Goal: Task Accomplishment & Management: Use online tool/utility

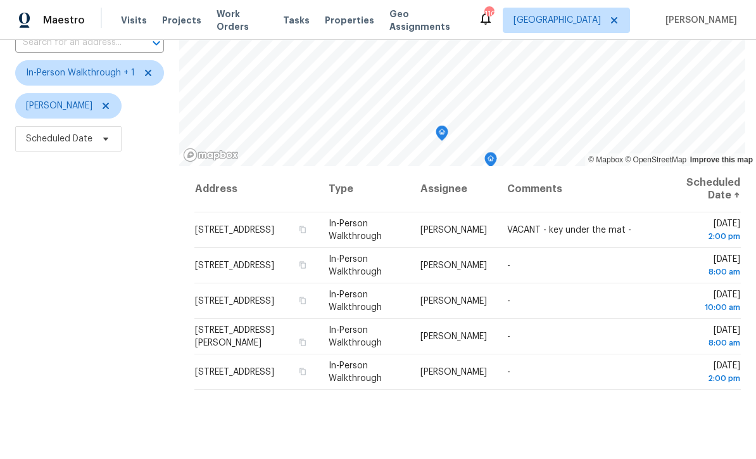
scroll to position [106, 0]
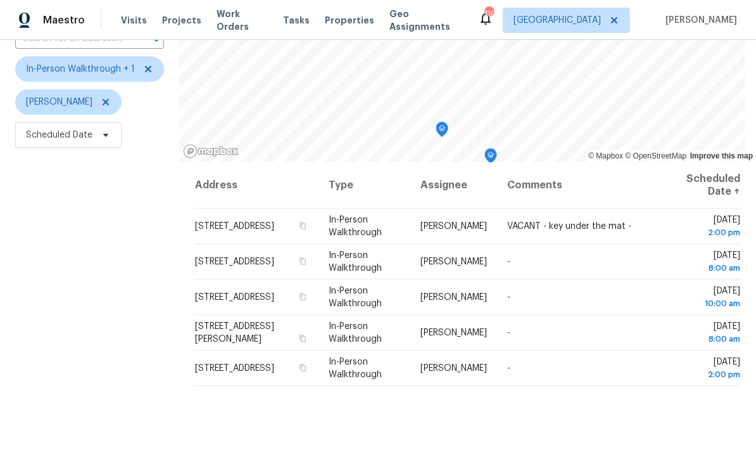
click at [41, 248] on div "Filters Reset ​ In-Person Walkthrough + 1 Mirsad Srna Scheduled Date" at bounding box center [89, 250] width 179 height 557
click at [91, 241] on div "Filters Reset ​ In-Person Walkthrough + 1 Mirsad Srna Scheduled Date" at bounding box center [89, 250] width 179 height 557
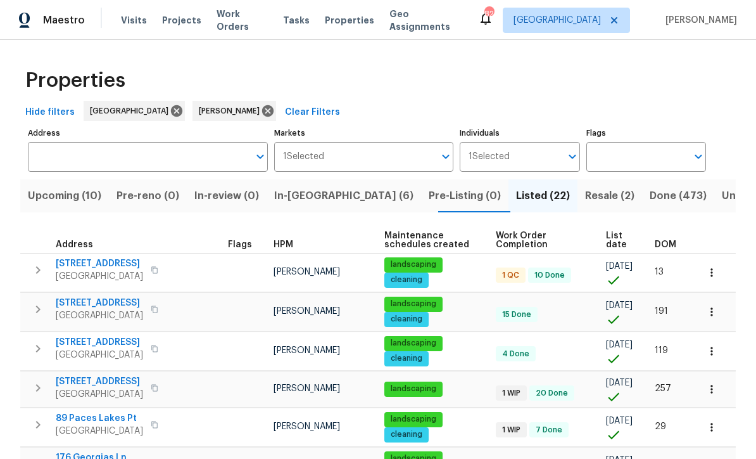
click at [61, 189] on span "Upcoming (10)" at bounding box center [64, 196] width 73 height 18
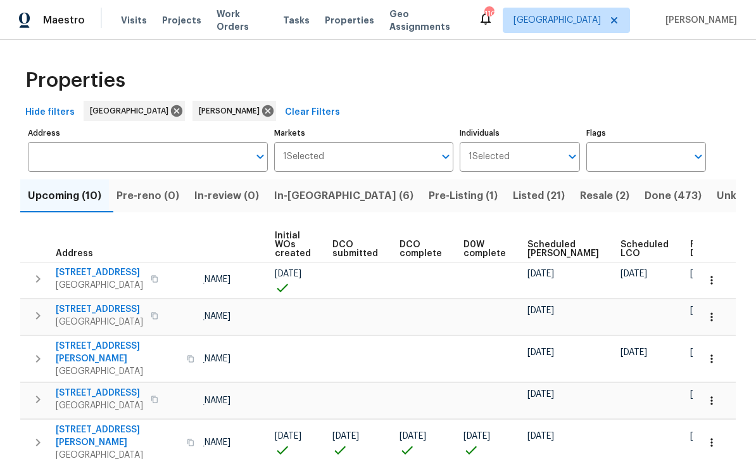
scroll to position [0, 89]
click at [691, 244] on span "Ready Date" at bounding box center [705, 249] width 28 height 18
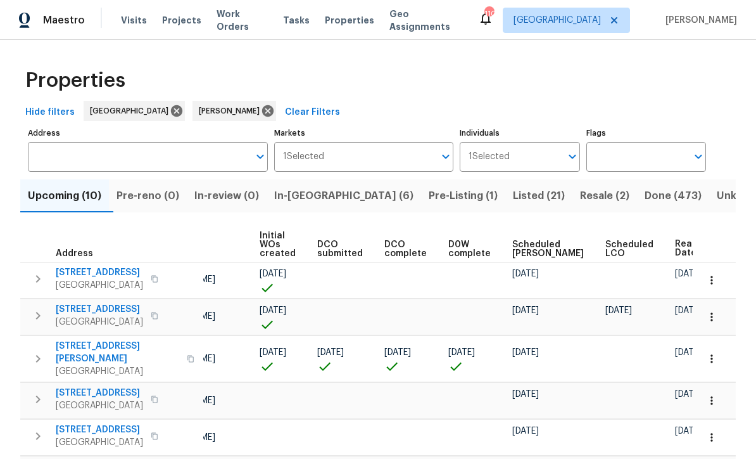
scroll to position [0, 104]
click at [717, 281] on icon "button" at bounding box center [712, 280] width 13 height 13
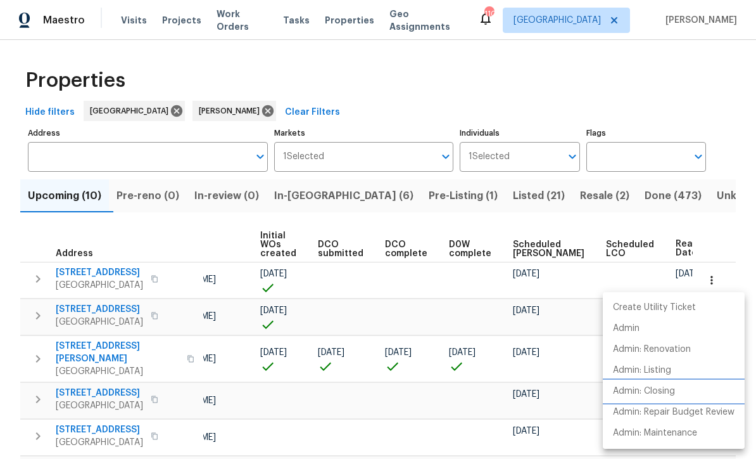
click at [658, 391] on p "Admin: Closing" at bounding box center [644, 390] width 62 height 13
click at [298, 110] on div at bounding box center [378, 229] width 756 height 459
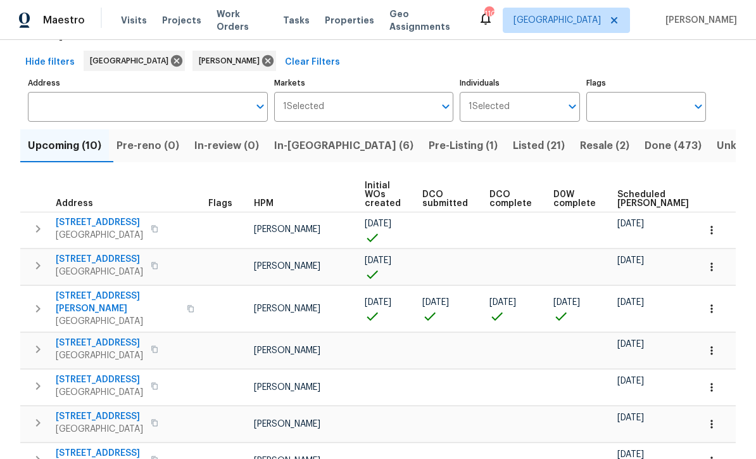
scroll to position [28, 0]
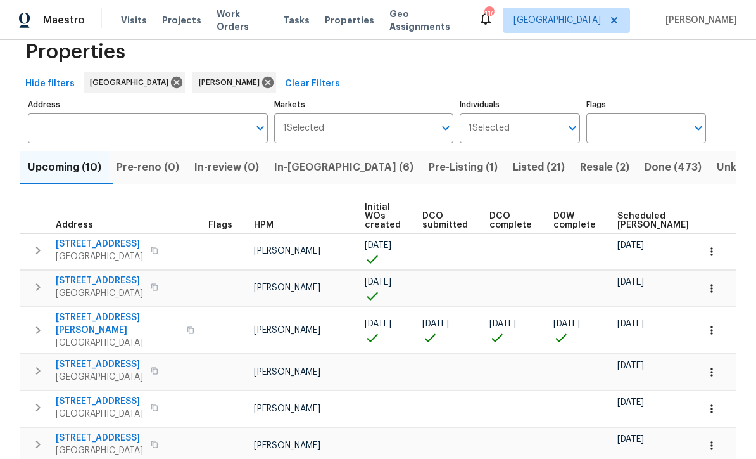
click at [429, 170] on span "Pre-Listing (1)" at bounding box center [463, 167] width 69 height 18
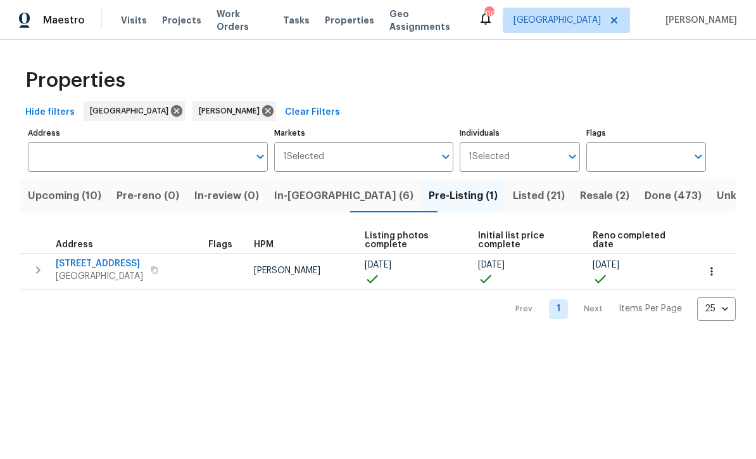
click at [310, 194] on span "In-[GEOGRAPHIC_DATA] (6)" at bounding box center [343, 196] width 139 height 18
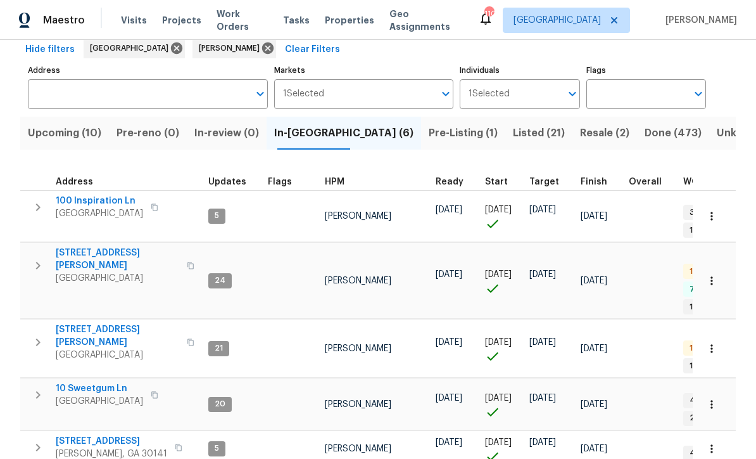
scroll to position [62, 0]
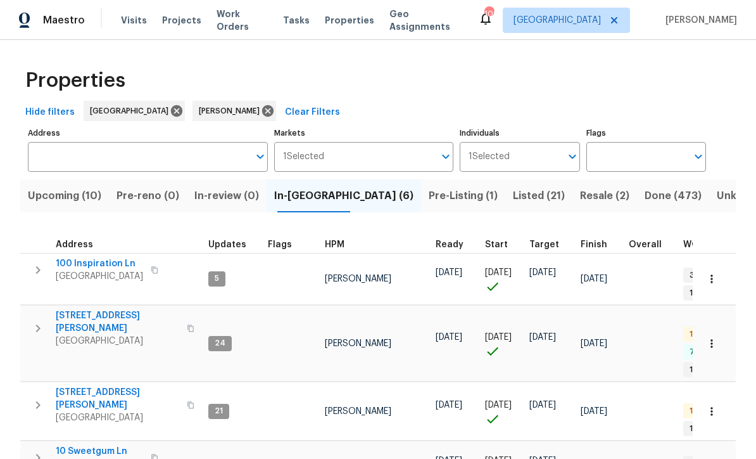
scroll to position [0, 0]
click at [513, 189] on span "Listed (21)" at bounding box center [539, 196] width 52 height 18
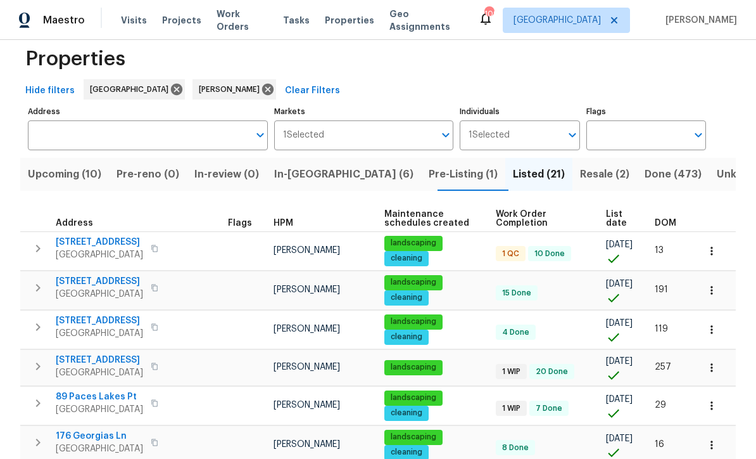
scroll to position [24, 0]
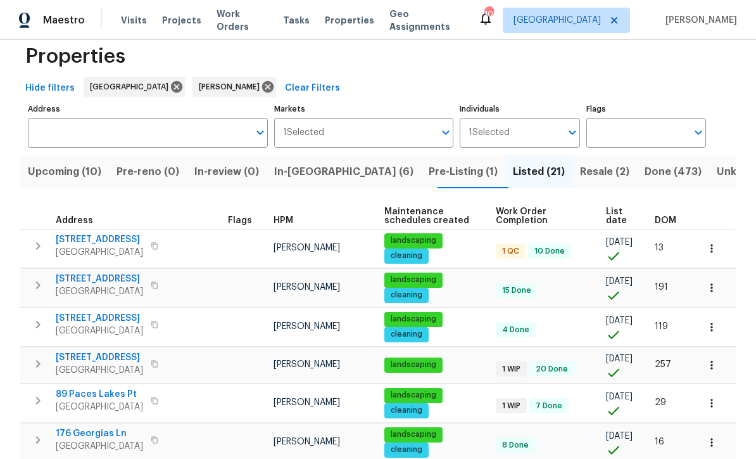
click at [94, 238] on span "188 Lost Lake Trl" at bounding box center [99, 239] width 87 height 13
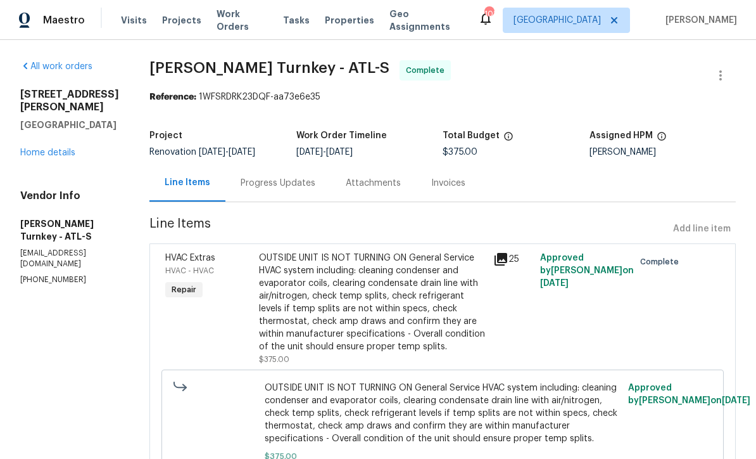
click at [32, 148] on link "Home details" at bounding box center [47, 152] width 55 height 9
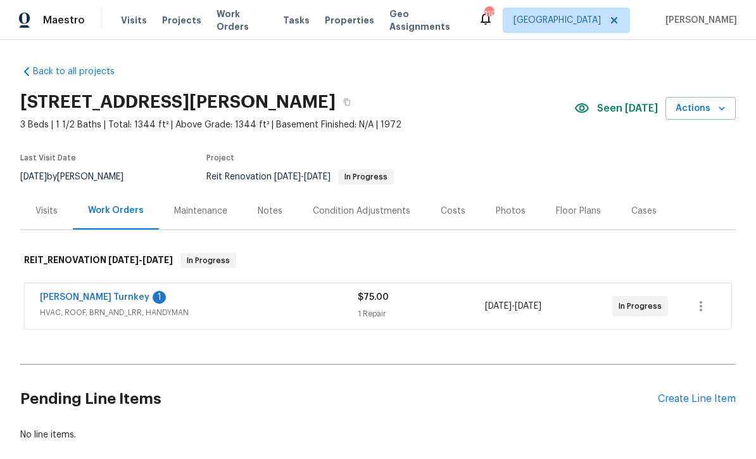
click at [62, 301] on link "[PERSON_NAME] Turnkey" at bounding box center [95, 297] width 110 height 9
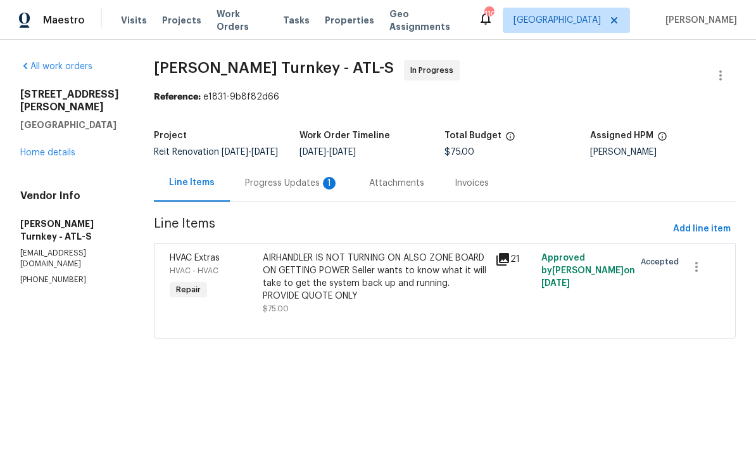
click at [284, 189] on div "Progress Updates 1" at bounding box center [292, 183] width 94 height 13
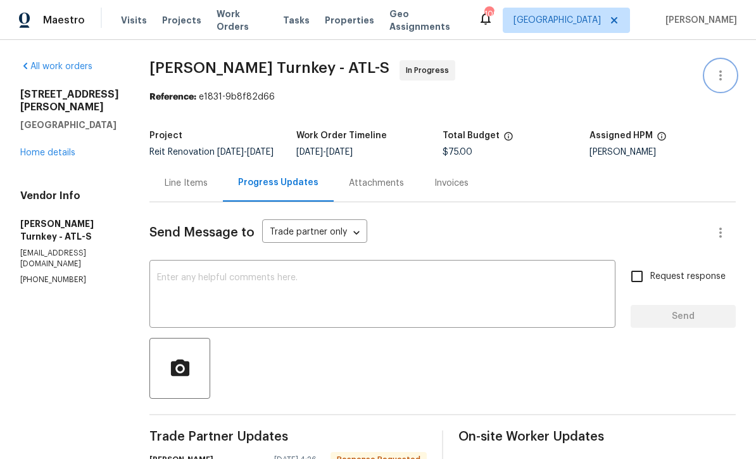
click at [728, 83] on button "button" at bounding box center [721, 75] width 30 height 30
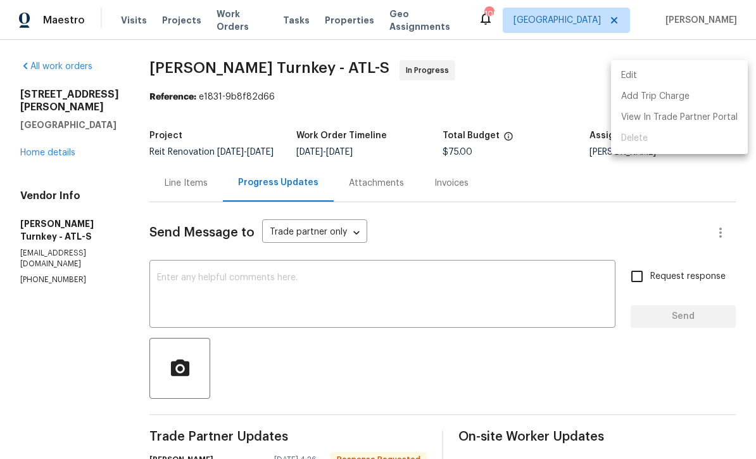
click at [720, 80] on li "Edit" at bounding box center [679, 75] width 137 height 21
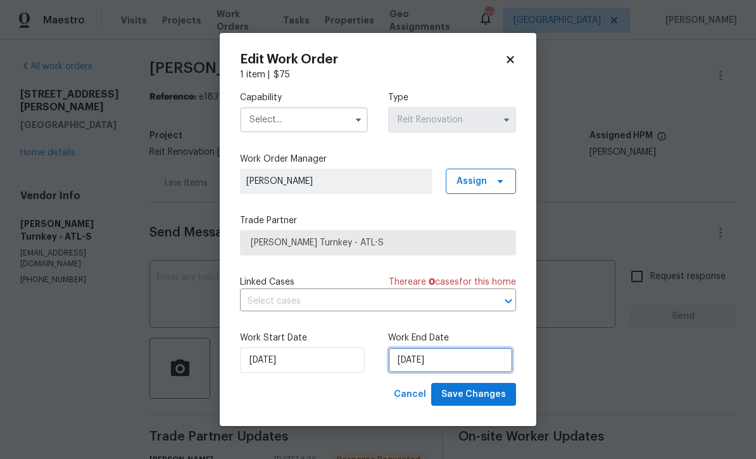
click at [410, 364] on input "[DATE]" at bounding box center [450, 359] width 125 height 25
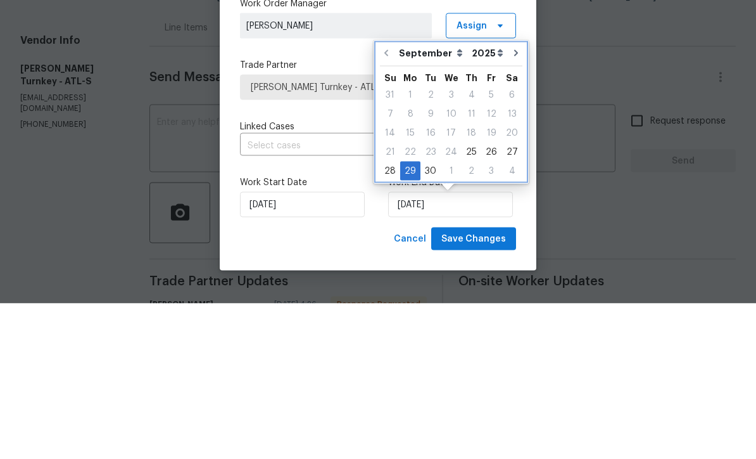
click at [511, 203] on icon "Go to next month" at bounding box center [516, 208] width 10 height 10
type input "10/29/2025"
select select "9"
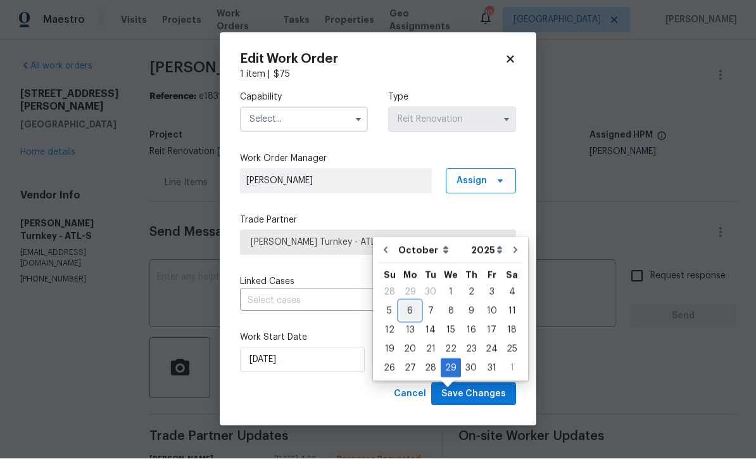
click at [402, 302] on div "6" at bounding box center [410, 311] width 21 height 18
type input "10/6/2025"
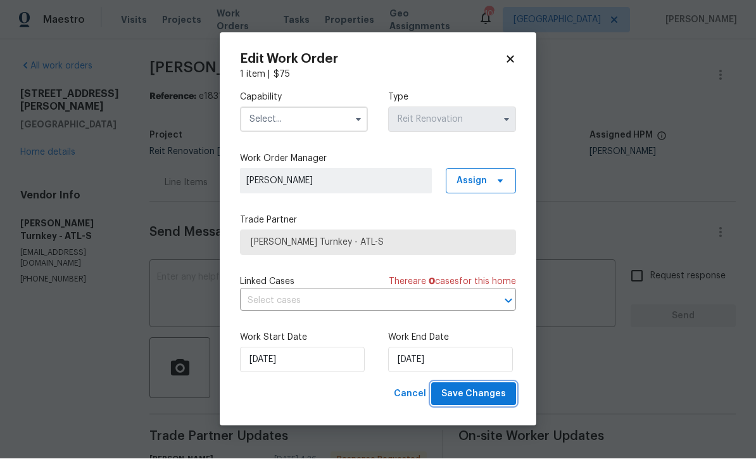
click at [476, 398] on span "Save Changes" at bounding box center [473, 394] width 65 height 16
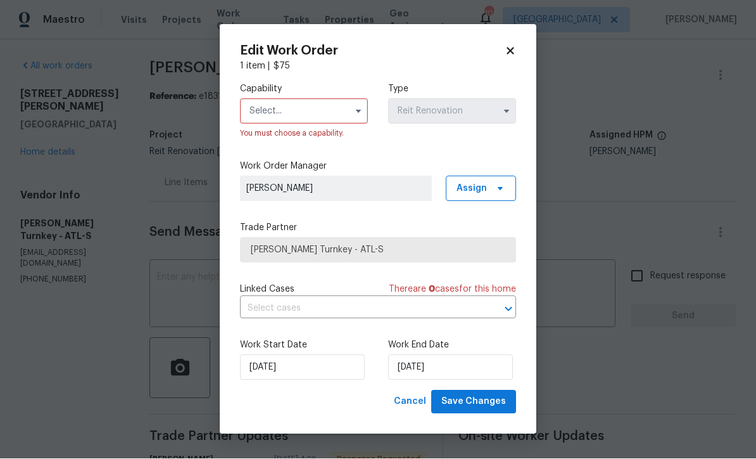
click at [261, 103] on input "text" at bounding box center [304, 111] width 128 height 25
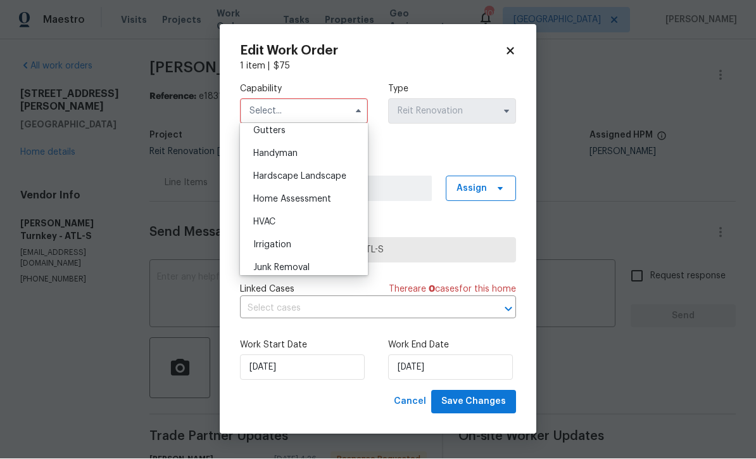
scroll to position [687, 0]
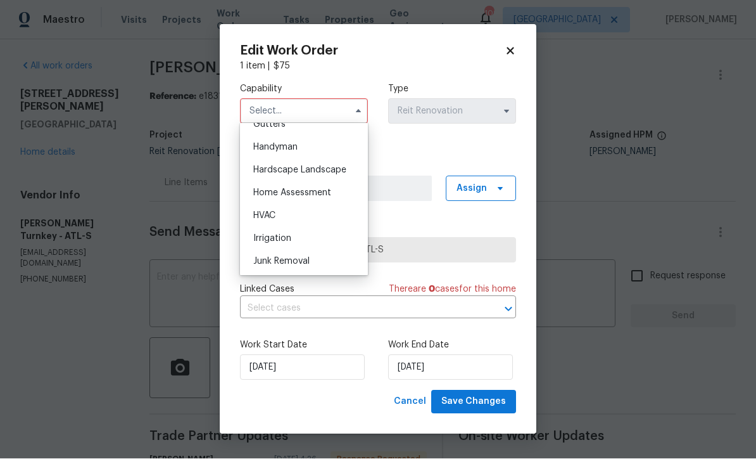
click at [262, 217] on span "HVAC" at bounding box center [264, 216] width 22 height 9
type input "HVAC"
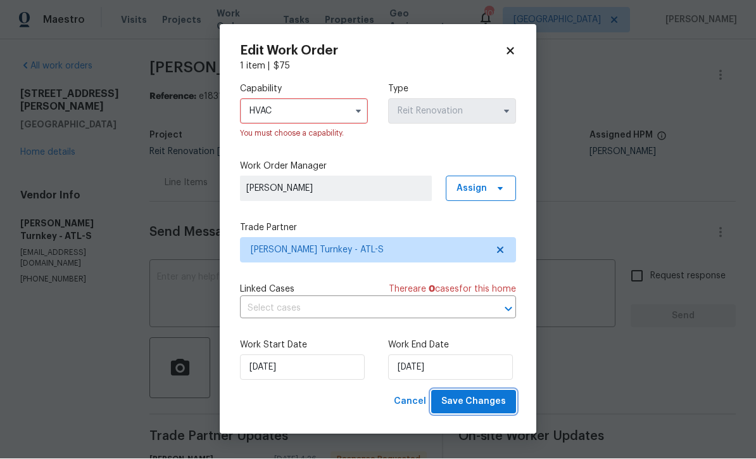
click at [472, 396] on span "Save Changes" at bounding box center [473, 402] width 65 height 16
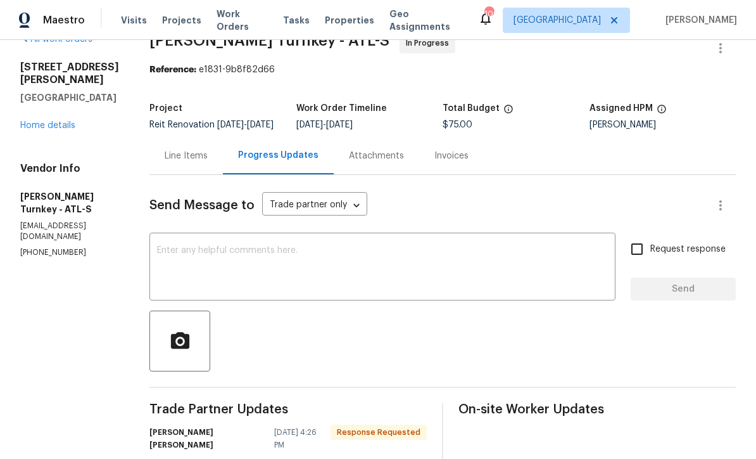
scroll to position [26, 0]
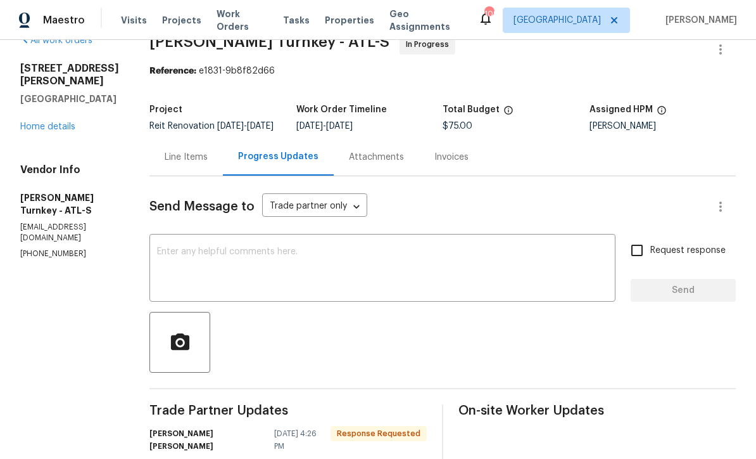
click at [157, 257] on textarea at bounding box center [382, 269] width 451 height 44
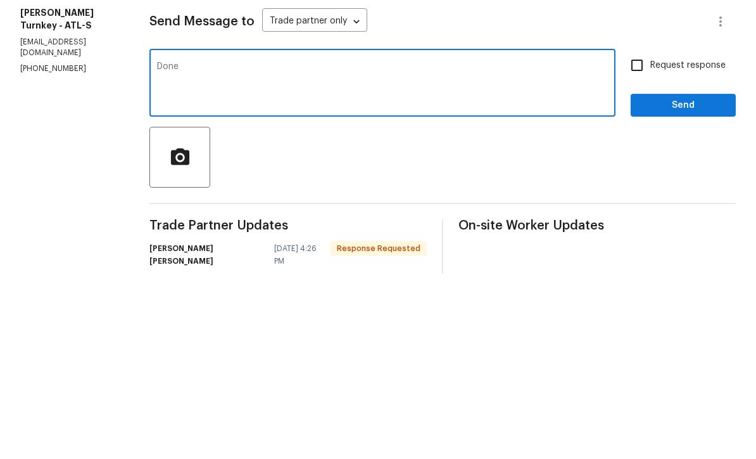
type textarea "Done"
click at [694, 282] on span "Send" at bounding box center [683, 290] width 85 height 16
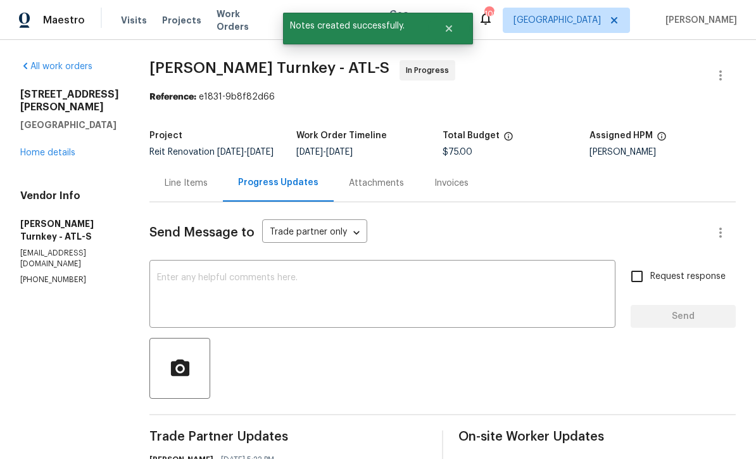
scroll to position [0, 0]
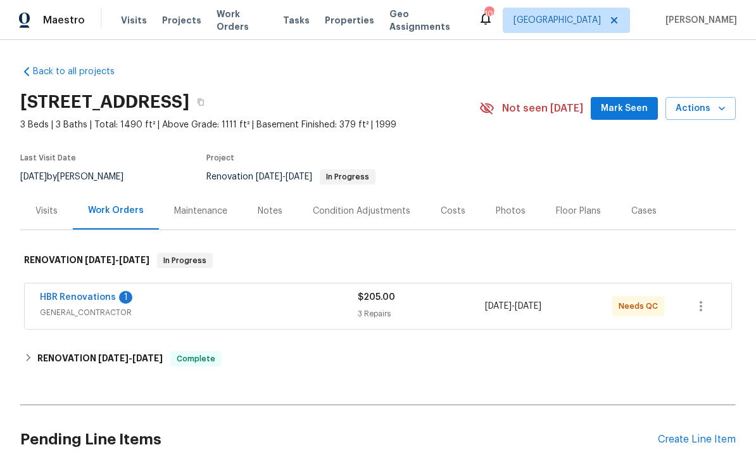
click at [68, 298] on link "HBR Renovations" at bounding box center [78, 297] width 76 height 9
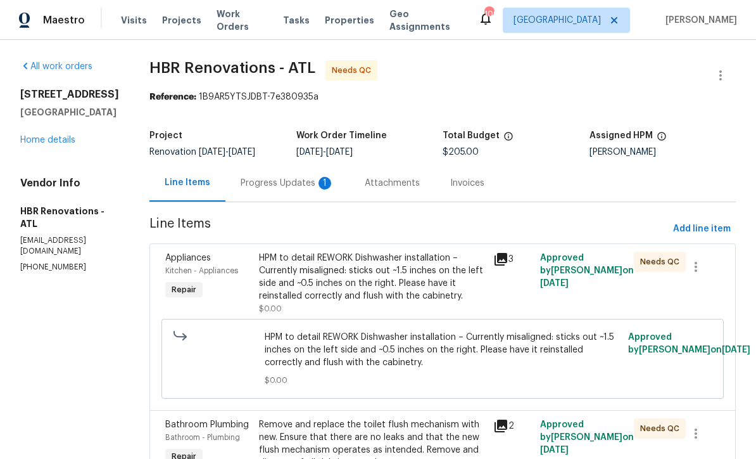
click at [269, 182] on div "Progress Updates 1" at bounding box center [288, 183] width 94 height 13
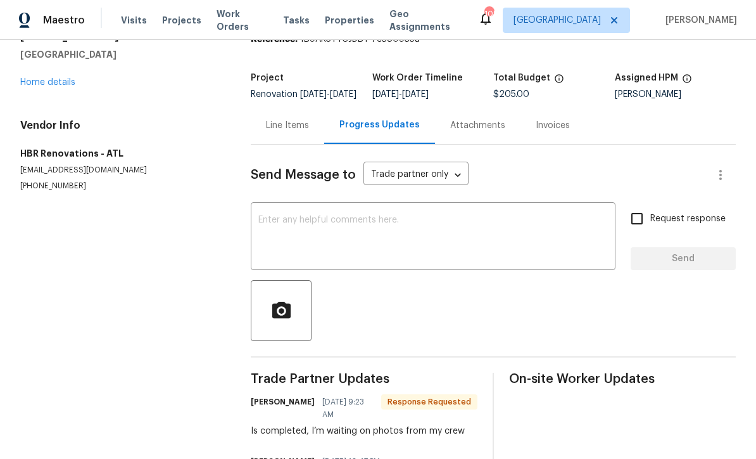
scroll to position [32, 0]
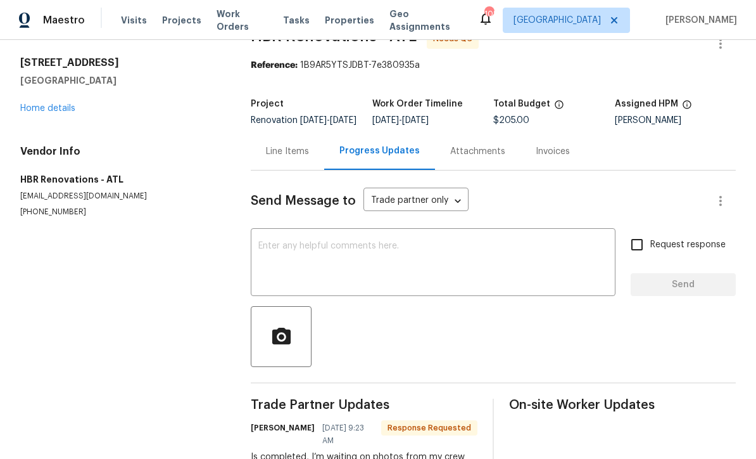
click at [260, 255] on textarea at bounding box center [433, 263] width 350 height 44
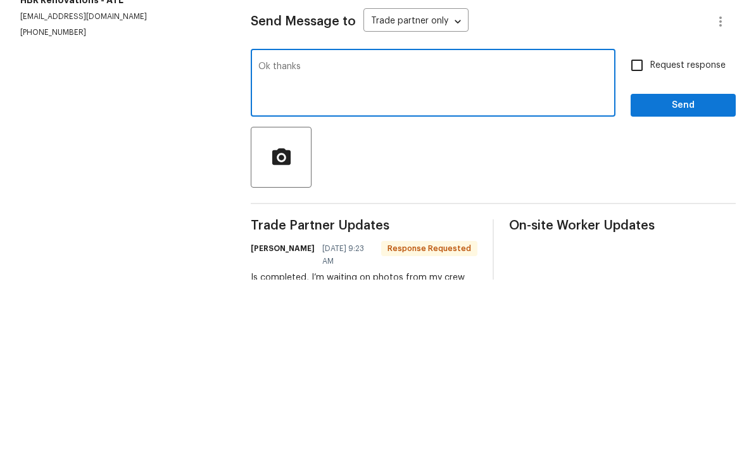
type textarea "Ok thanks"
click at [704, 277] on span "Send" at bounding box center [683, 285] width 85 height 16
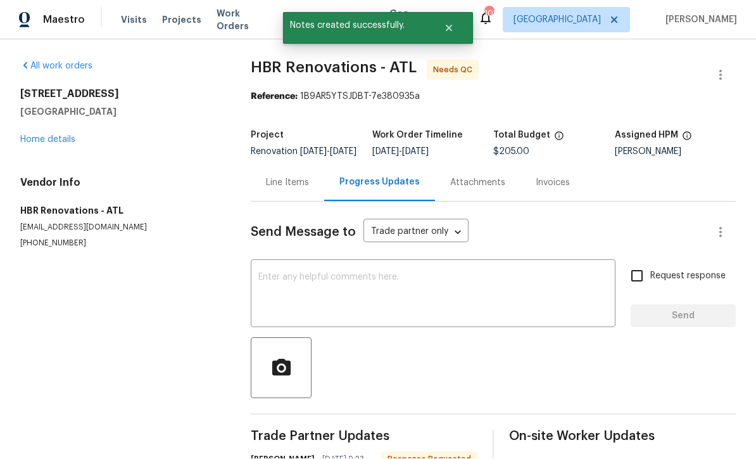
scroll to position [25, 0]
click at [284, 177] on div "Line Items" at bounding box center [287, 183] width 43 height 13
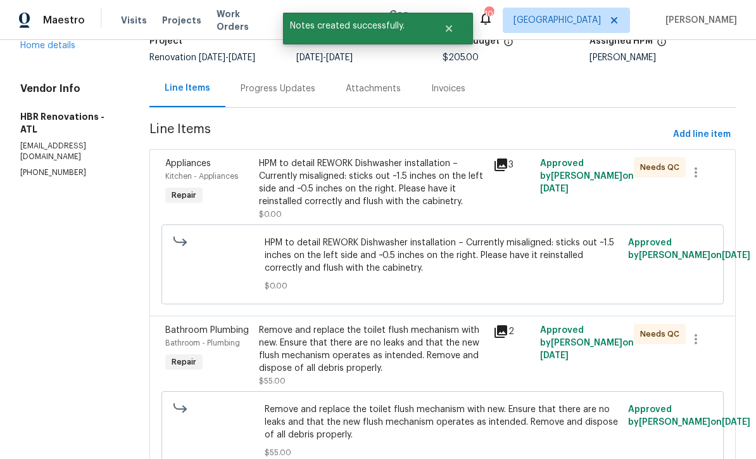
scroll to position [17, 0]
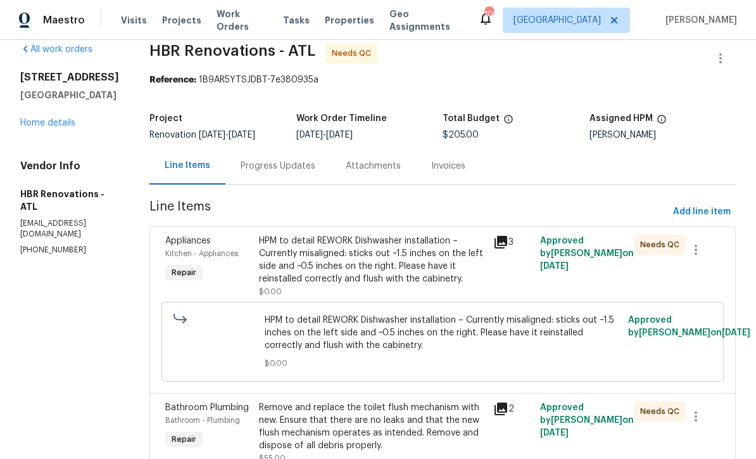
click at [355, 235] on div "HPM to detail REWORK Dishwasher installation – Currently misaligned: sticks out…" at bounding box center [372, 259] width 227 height 51
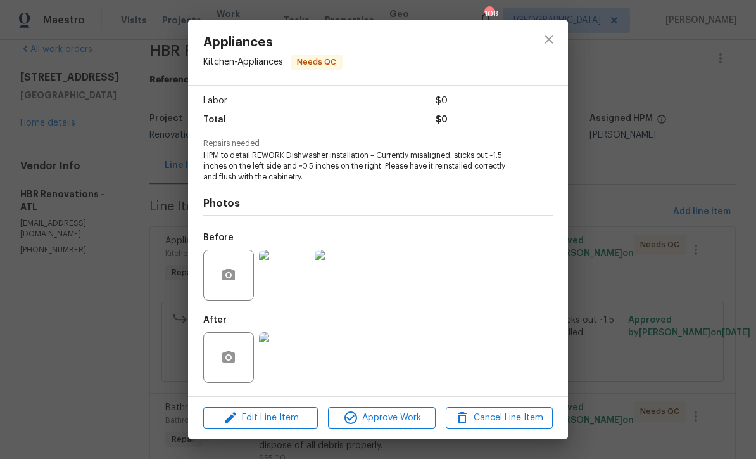
scroll to position [85, 0]
click at [279, 363] on img at bounding box center [284, 357] width 51 height 51
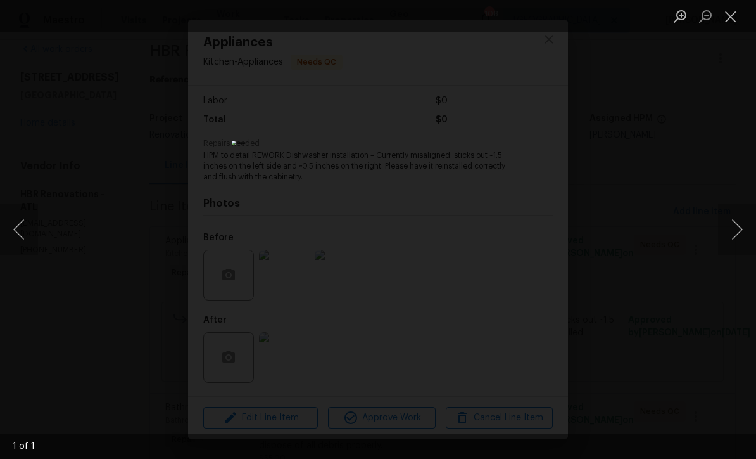
click at [737, 19] on button "Close lightbox" at bounding box center [730, 16] width 25 height 22
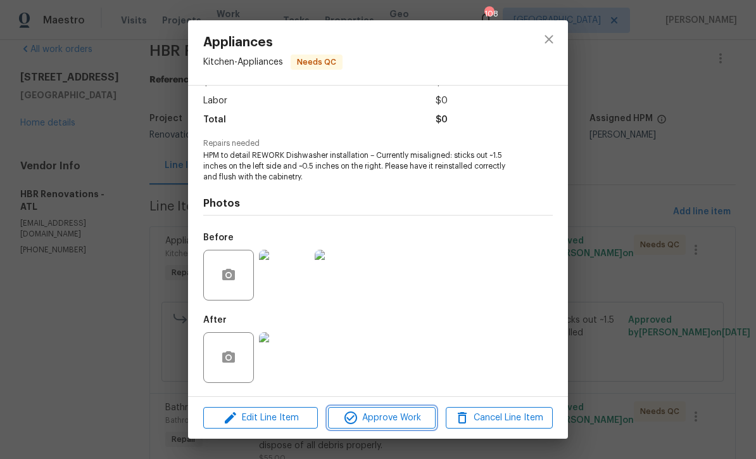
click at [379, 426] on button "Approve Work" at bounding box center [381, 418] width 107 height 22
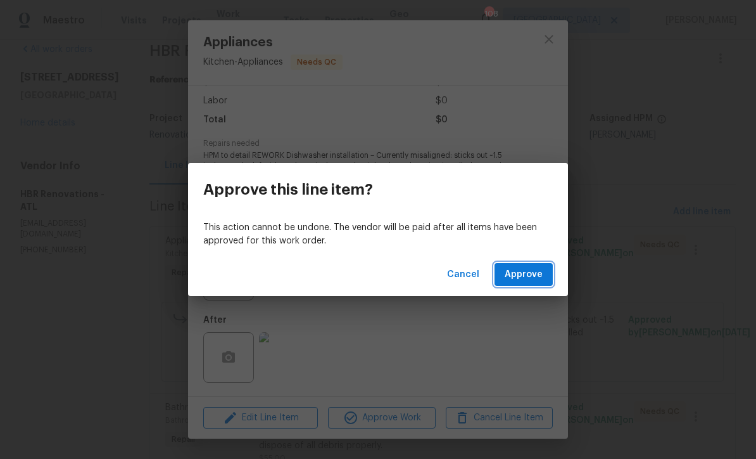
click at [522, 271] on span "Approve" at bounding box center [524, 275] width 38 height 16
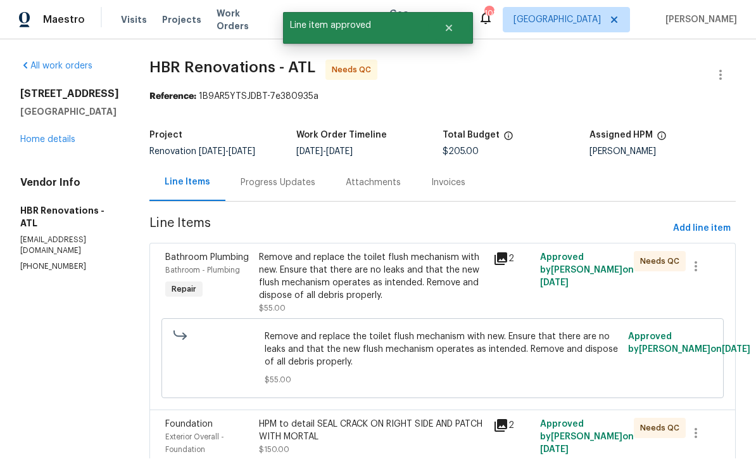
scroll to position [1, 0]
click at [355, 277] on div "Remove and replace the toilet flush mechanism with new. Ensure that there are n…" at bounding box center [372, 276] width 227 height 51
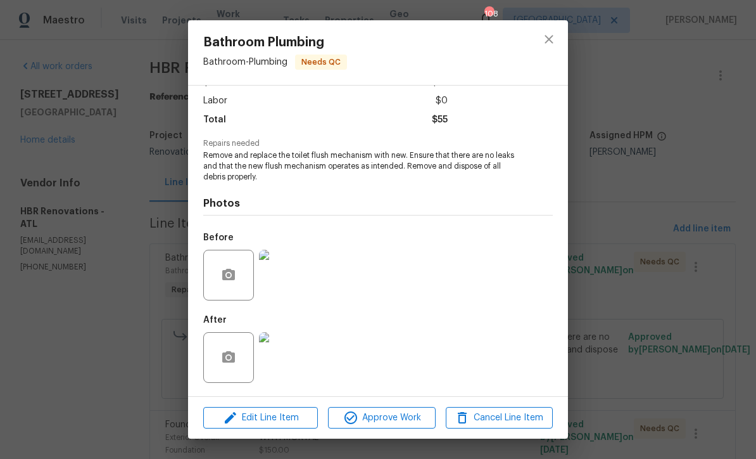
scroll to position [85, 0]
click at [281, 365] on img at bounding box center [284, 357] width 51 height 51
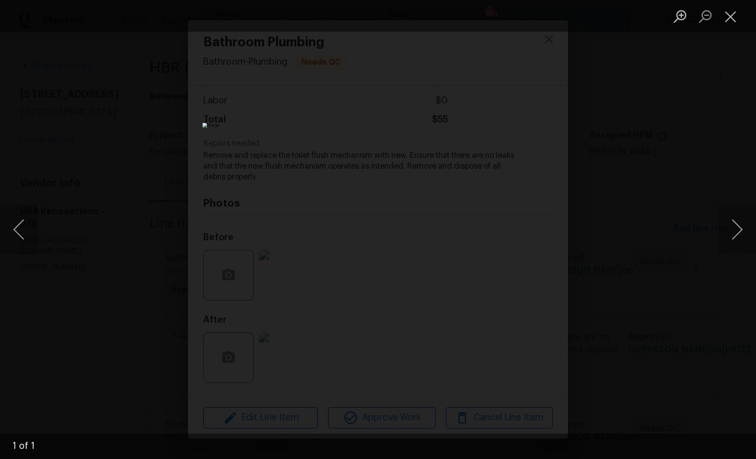
click at [739, 18] on button "Close lightbox" at bounding box center [730, 16] width 25 height 22
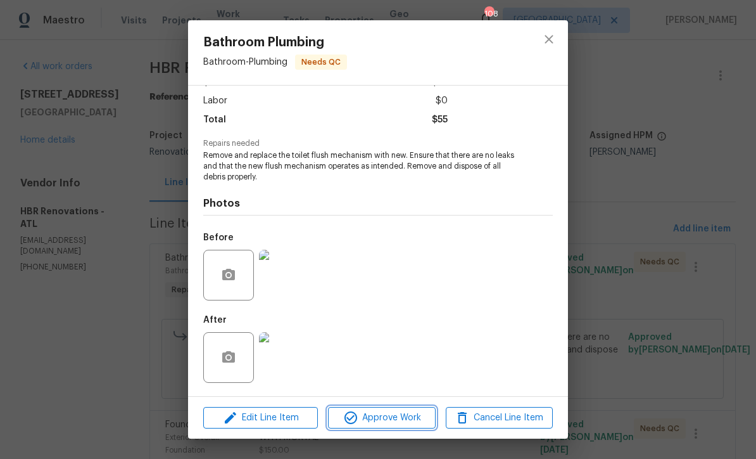
click at [384, 414] on span "Approve Work" at bounding box center [381, 418] width 99 height 16
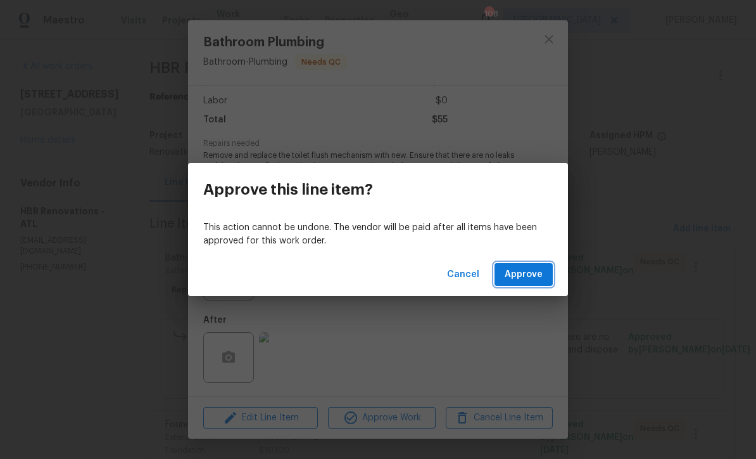
click at [522, 274] on span "Approve" at bounding box center [524, 275] width 38 height 16
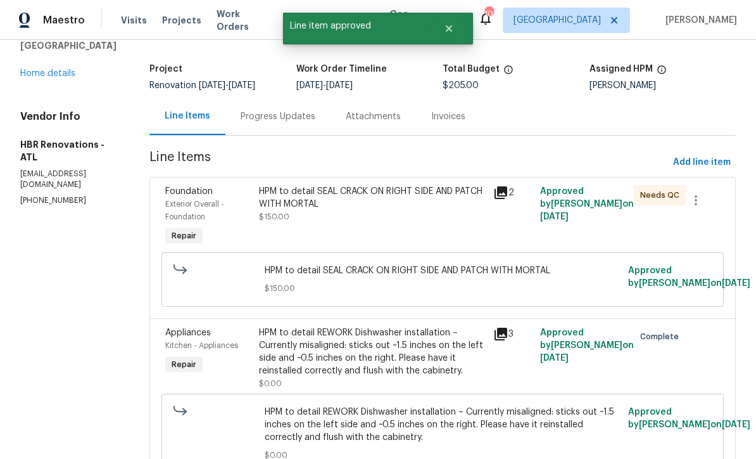
scroll to position [67, 0]
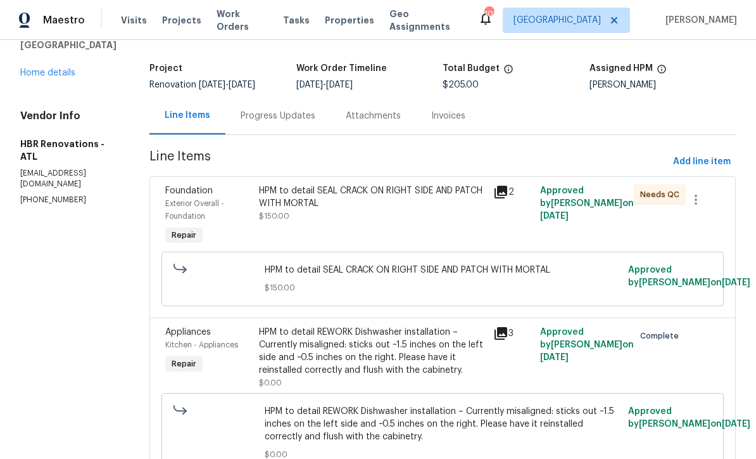
click at [341, 210] on div "HPM to detail SEAL CRACK ON RIGHT SIDE AND PATCH WITH MORTAL $150.00" at bounding box center [372, 203] width 227 height 38
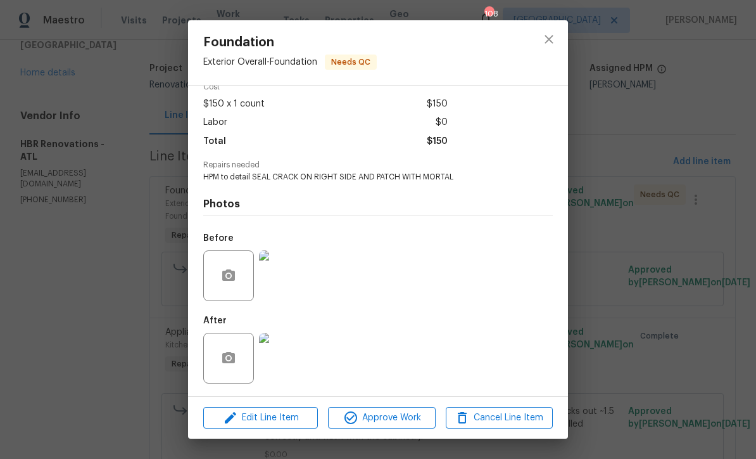
scroll to position [65, 0]
click at [547, 42] on icon "close" at bounding box center [549, 39] width 8 height 8
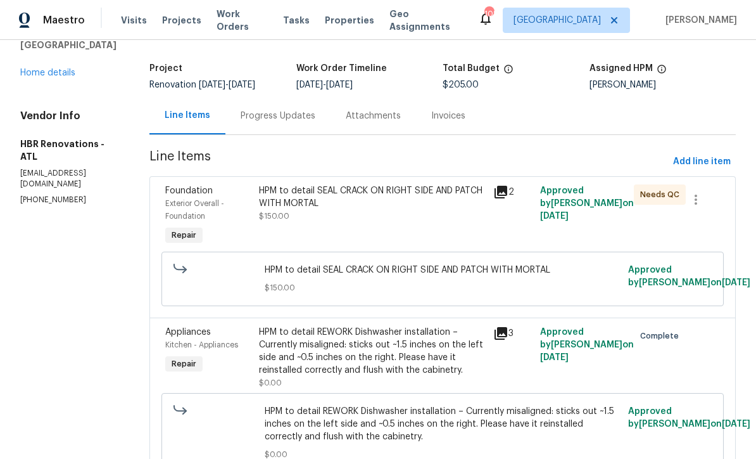
click at [312, 209] on div "HPM to detail SEAL CRACK ON RIGHT SIDE AND PATCH WITH MORTAL" at bounding box center [372, 196] width 227 height 25
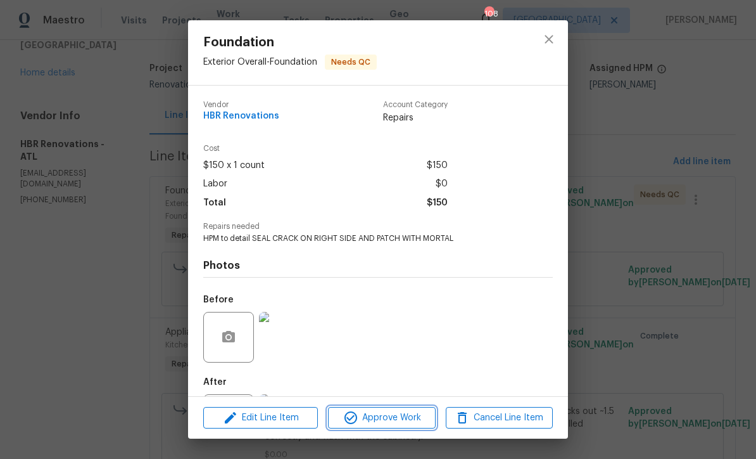
click at [367, 423] on span "Approve Work" at bounding box center [381, 418] width 99 height 16
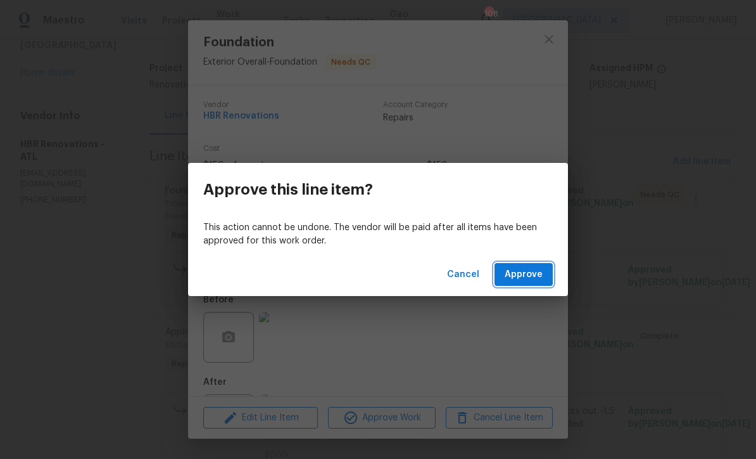
click at [529, 276] on span "Approve" at bounding box center [524, 275] width 38 height 16
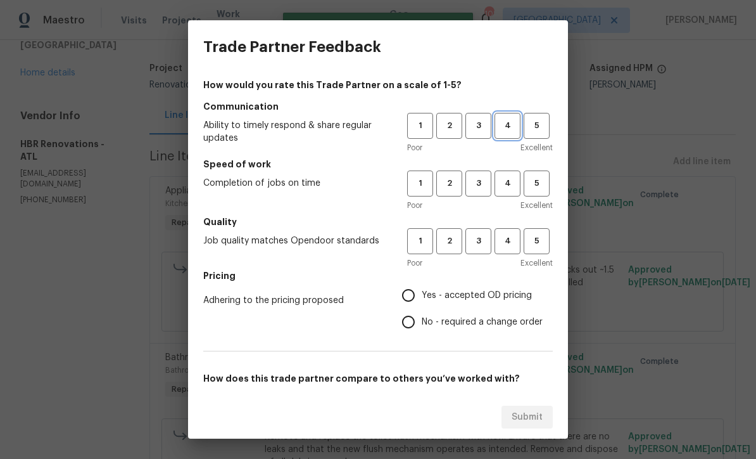
click at [504, 123] on span "4" at bounding box center [507, 125] width 23 height 15
click at [511, 179] on span "4" at bounding box center [507, 183] width 23 height 15
click at [509, 244] on span "4" at bounding box center [507, 241] width 23 height 15
click at [402, 295] on input "Yes - accepted OD pricing" at bounding box center [408, 295] width 27 height 27
radio input "true"
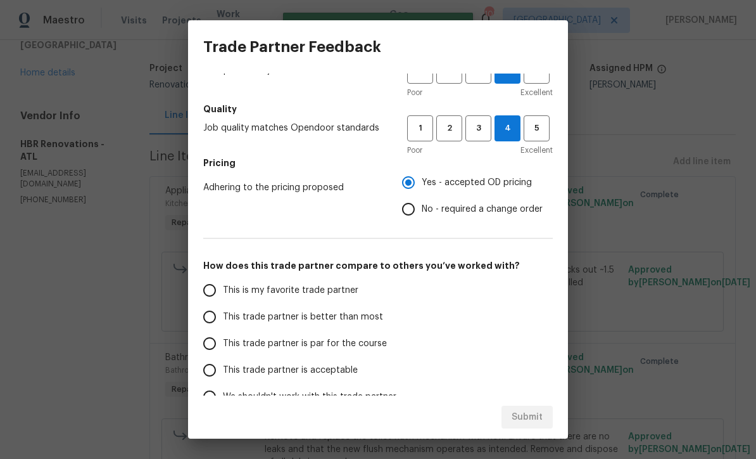
scroll to position [125, 0]
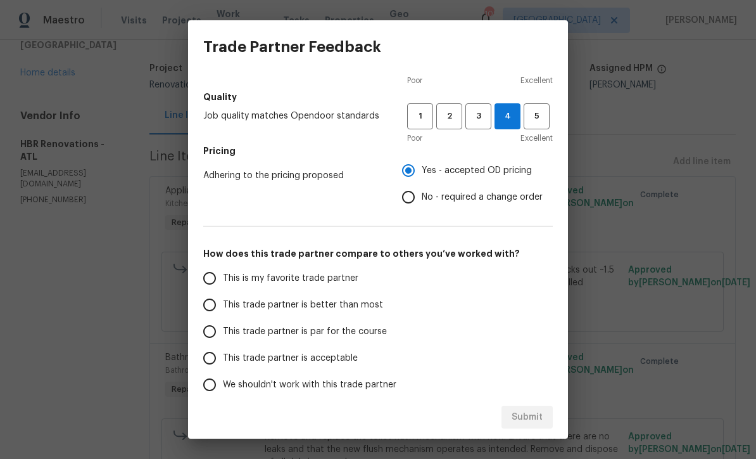
click at [208, 330] on input "This trade partner is par for the course" at bounding box center [209, 331] width 27 height 27
click at [527, 419] on span "Submit" at bounding box center [527, 417] width 31 height 16
radio input "true"
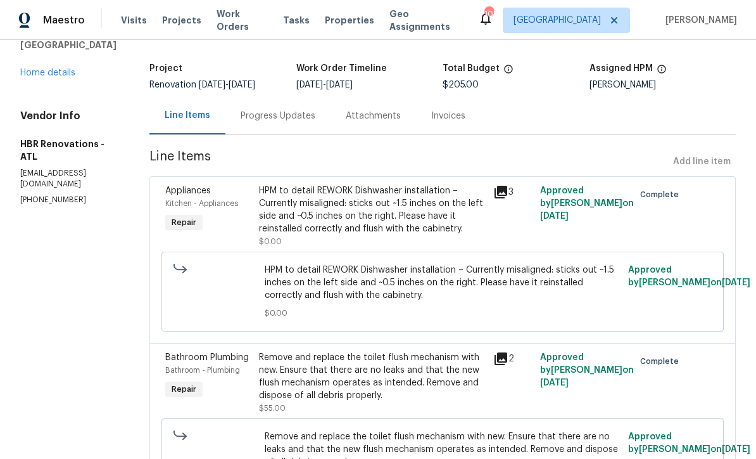
radio input "false"
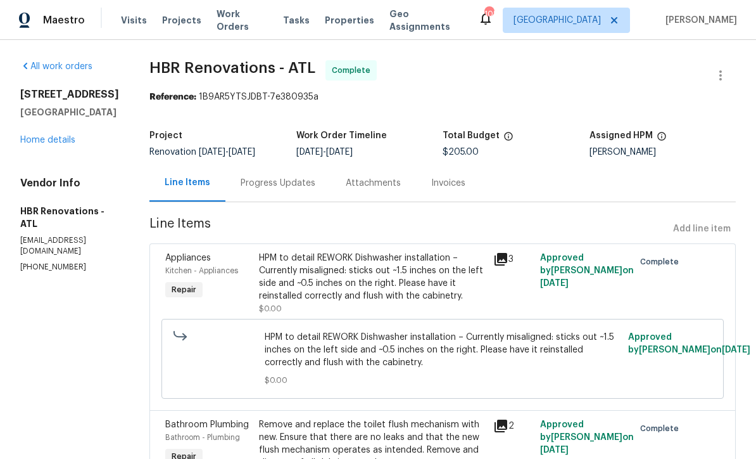
scroll to position [0, 0]
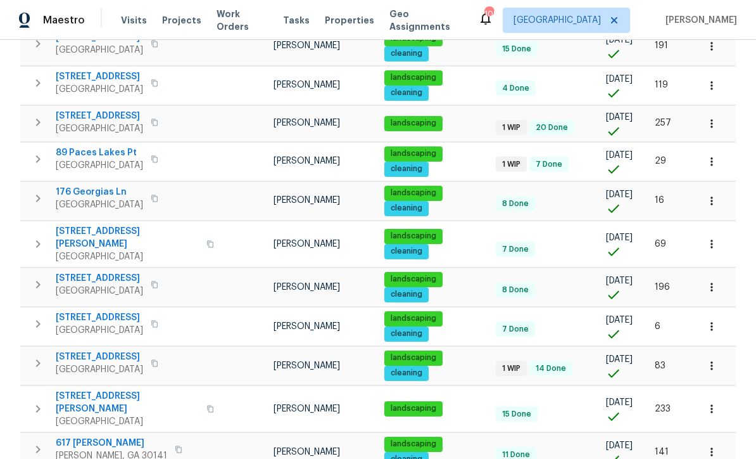
scroll to position [266, 0]
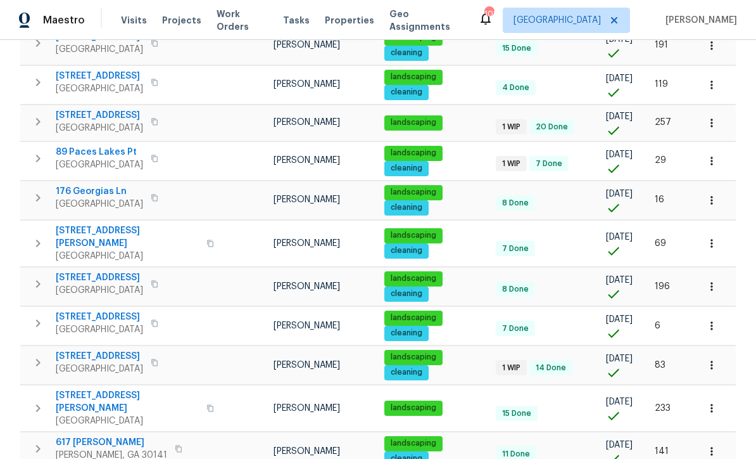
click at [103, 121] on span "[STREET_ADDRESS]" at bounding box center [99, 115] width 87 height 13
click at [719, 124] on button "button" at bounding box center [712, 123] width 28 height 28
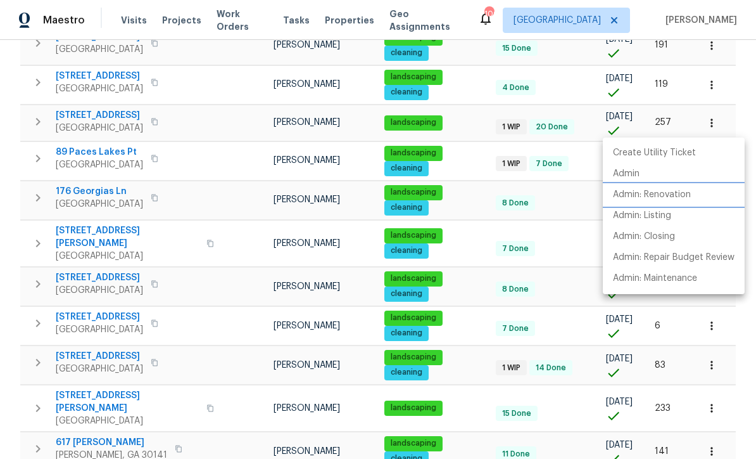
click at [690, 205] on li "Admin: Renovation" at bounding box center [674, 194] width 142 height 21
click at [740, 92] on div at bounding box center [378, 229] width 756 height 459
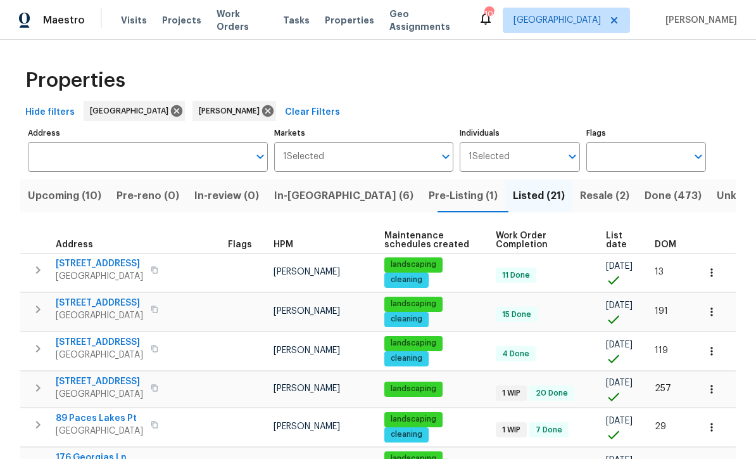
scroll to position [0, 0]
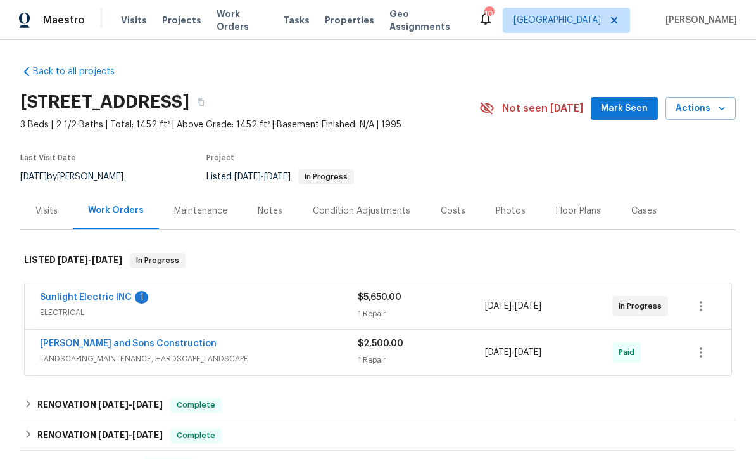
click at [70, 296] on link "Sunlight Electric INC" at bounding box center [86, 297] width 92 height 9
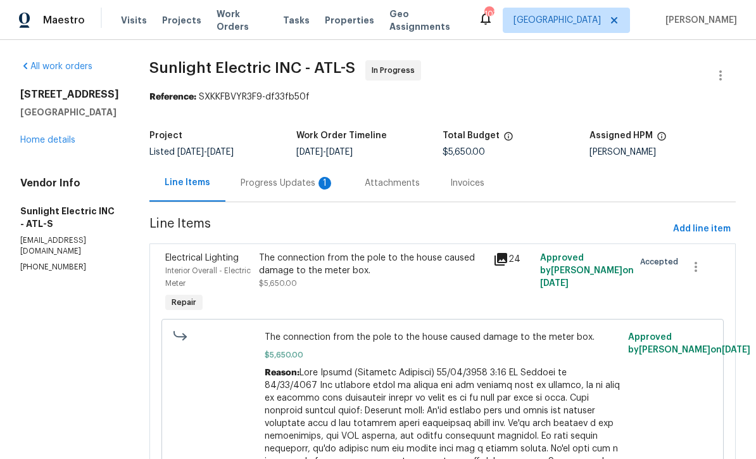
click at [287, 184] on div "Progress Updates 1" at bounding box center [288, 183] width 94 height 13
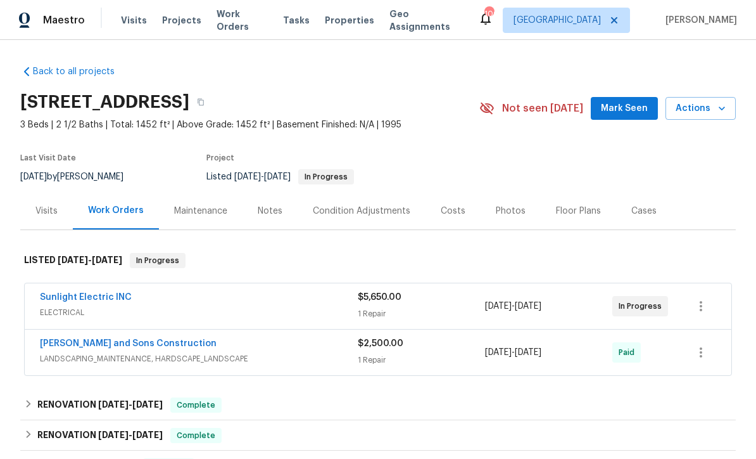
click at [71, 295] on link "Sunlight Electric INC" at bounding box center [86, 297] width 92 height 9
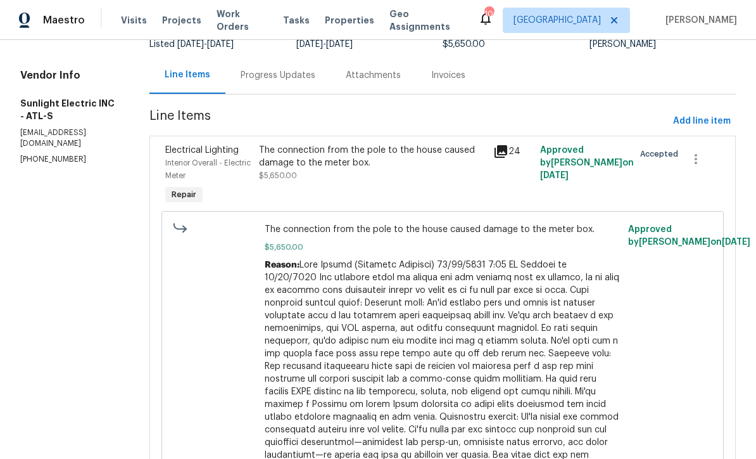
scroll to position [73, 0]
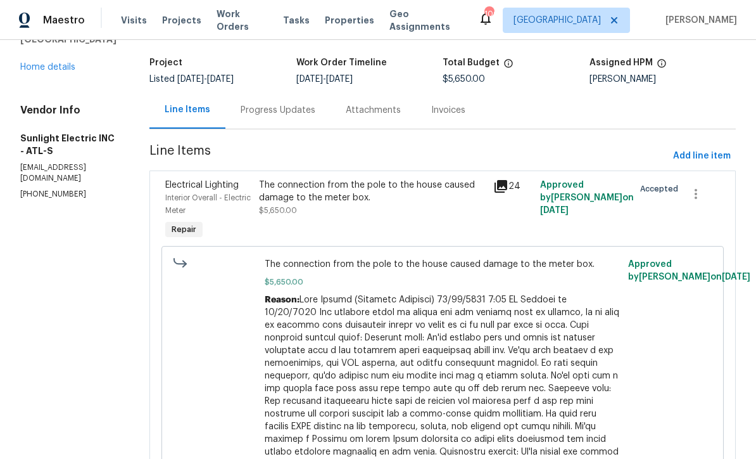
click at [286, 115] on div "Progress Updates" at bounding box center [278, 110] width 75 height 13
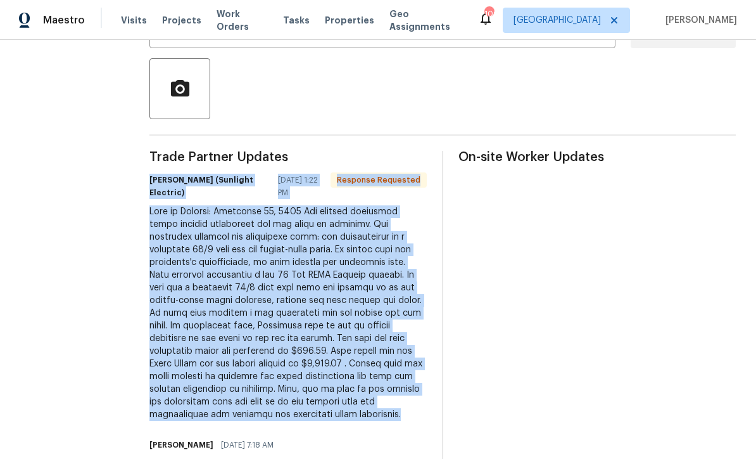
scroll to position [6, 0]
copy div "John Badiei (Sunlight Electric) 10/01/2025 1:22 PM Response Requested Date of S…"
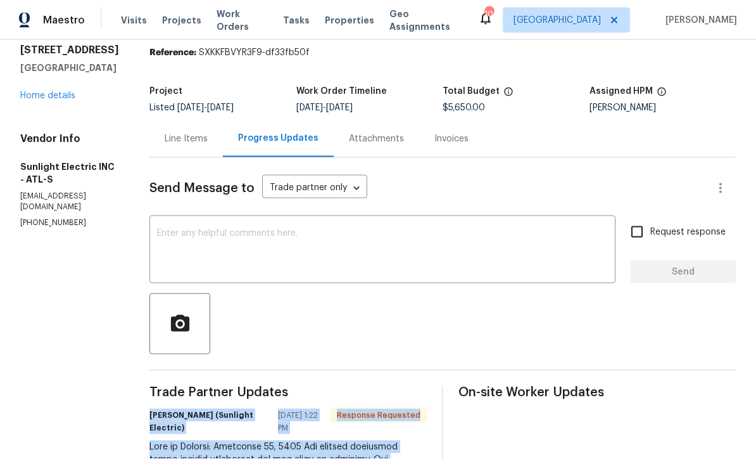
scroll to position [41, 0]
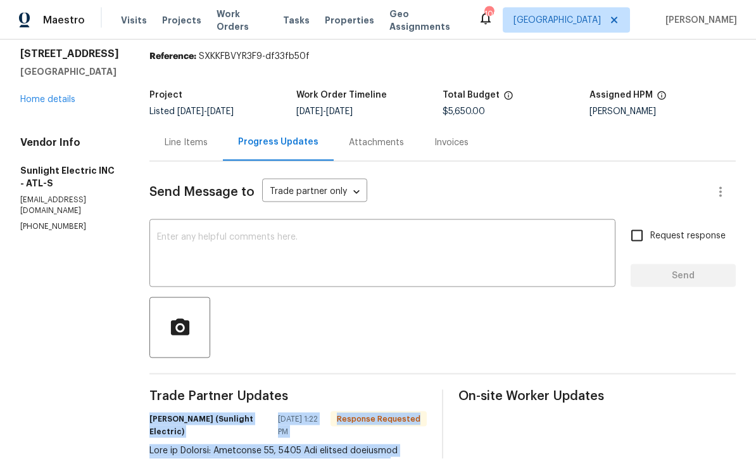
click at [199, 138] on div "Line Items" at bounding box center [186, 142] width 43 height 13
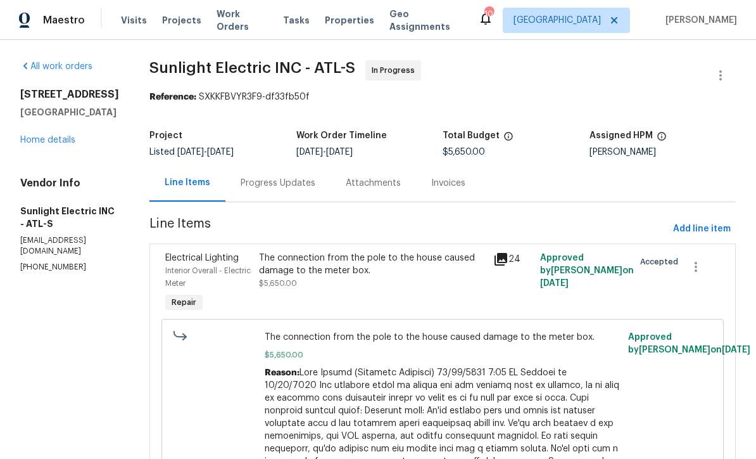
click at [286, 177] on div "Progress Updates" at bounding box center [278, 183] width 75 height 13
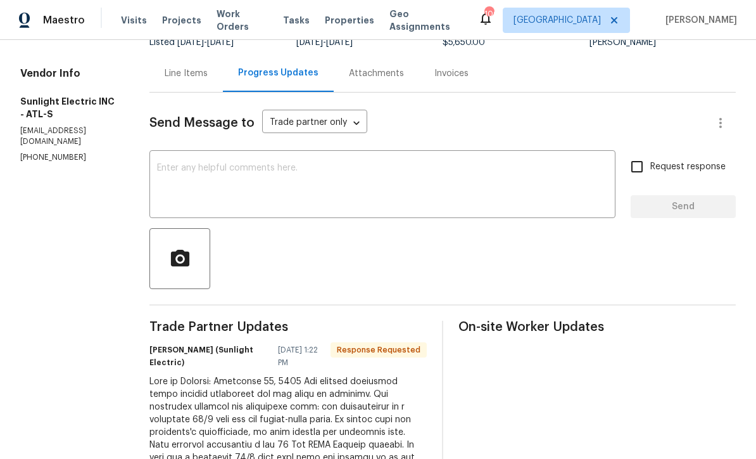
scroll to position [106, 0]
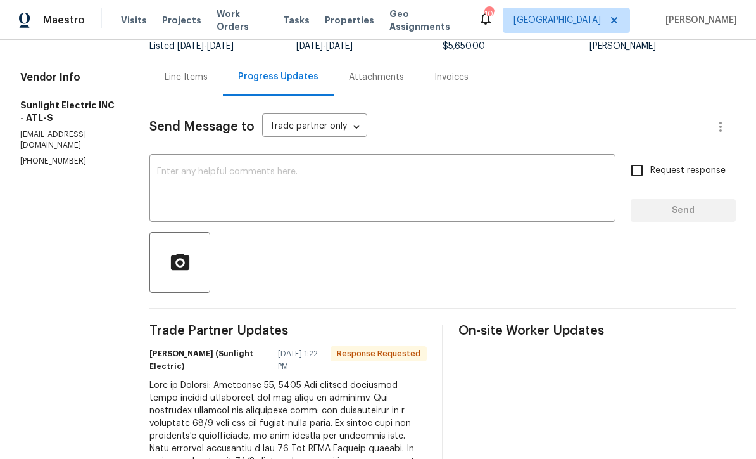
click at [194, 75] on div "Line Items" at bounding box center [186, 77] width 43 height 13
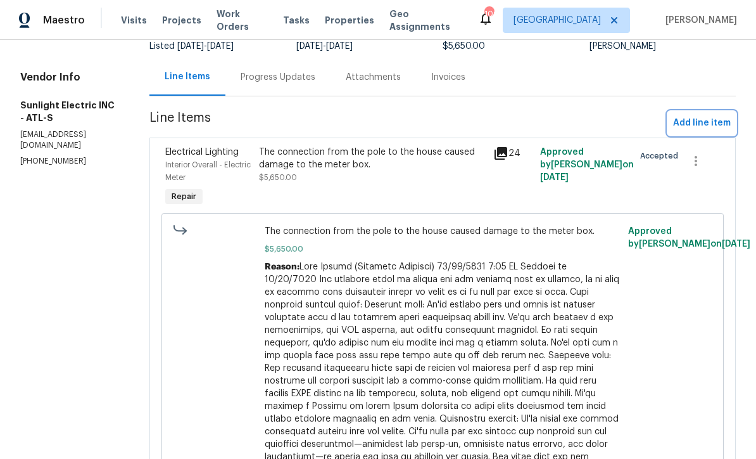
click at [688, 115] on span "Add line item" at bounding box center [702, 123] width 58 height 16
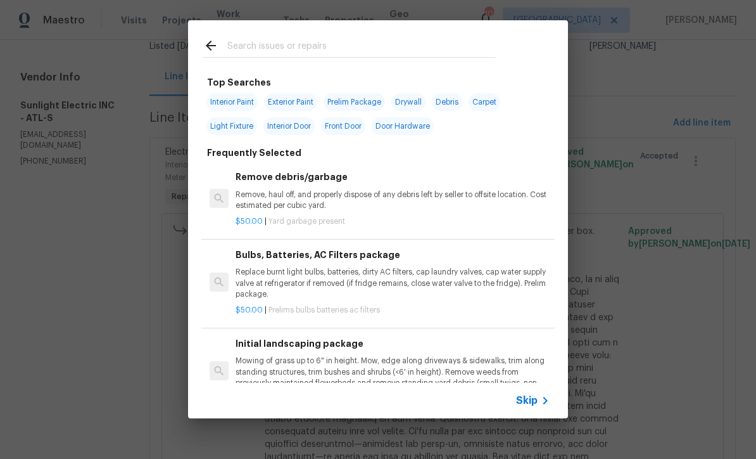
click at [542, 399] on icon at bounding box center [545, 400] width 15 height 15
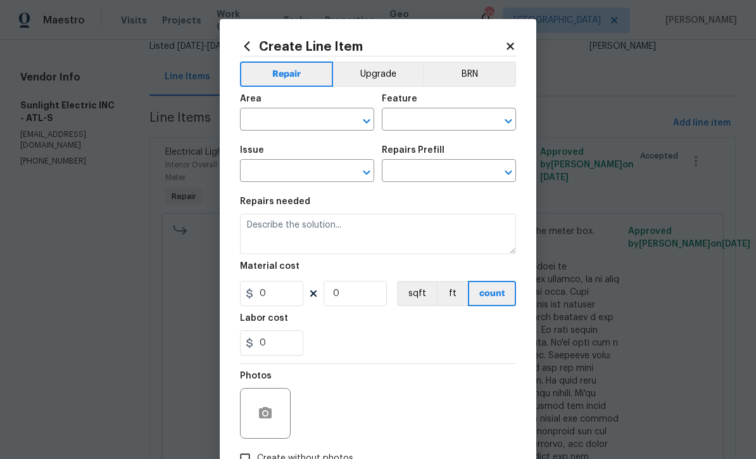
click at [257, 118] on input "text" at bounding box center [289, 121] width 99 height 20
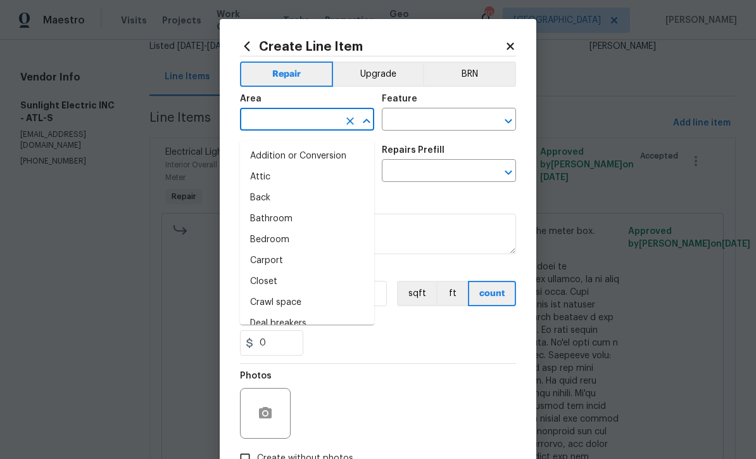
scroll to position [6, 0]
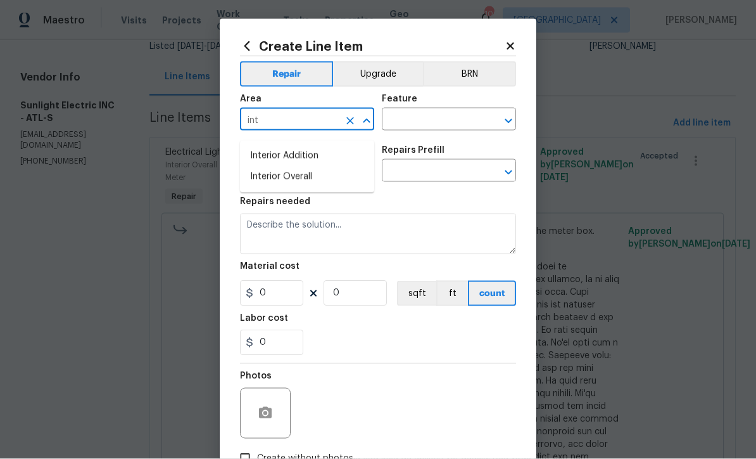
click at [273, 170] on li "Interior Overall" at bounding box center [307, 177] width 134 height 21
type input "Interior Overall"
click at [403, 119] on input "text" at bounding box center [431, 121] width 99 height 20
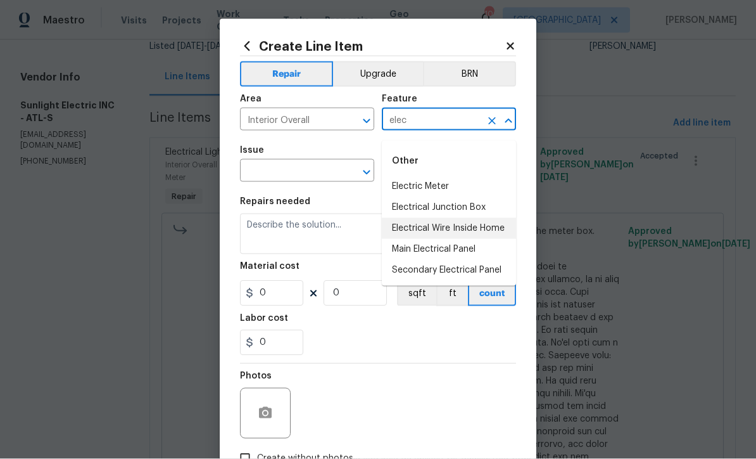
click at [422, 221] on li "Electrical Wire Inside Home" at bounding box center [449, 228] width 134 height 21
type input "Electrical Wire Inside Home"
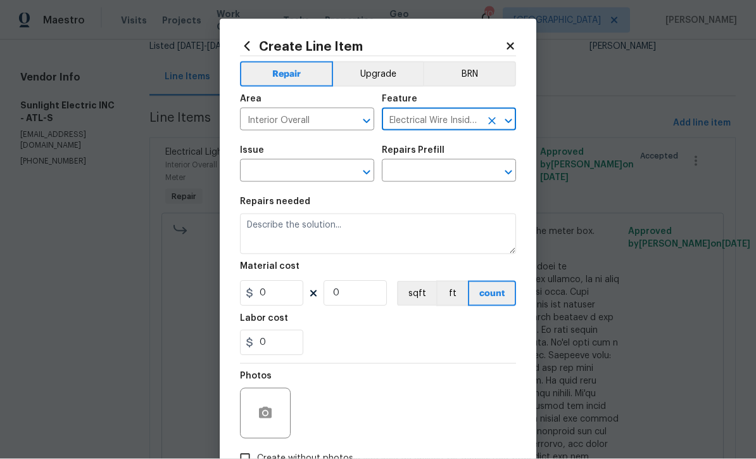
scroll to position [6, 0]
click at [277, 168] on input "text" at bounding box center [289, 172] width 99 height 20
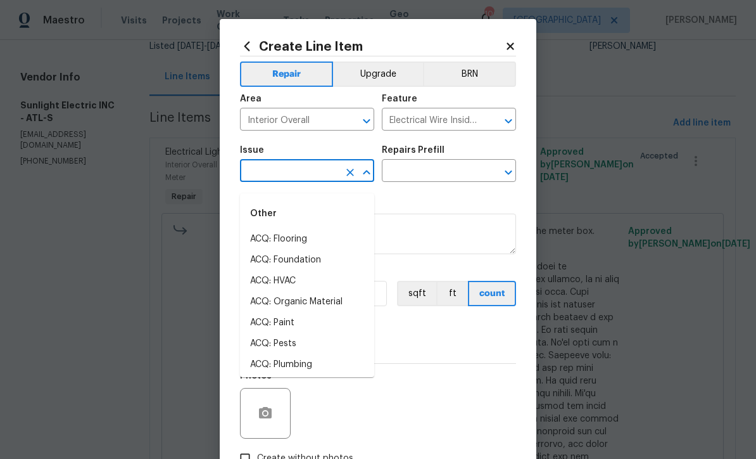
scroll to position [6, 0]
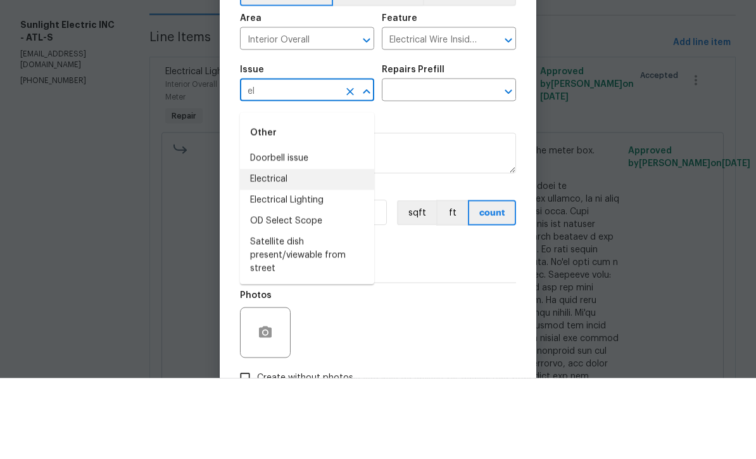
click at [264, 250] on li "Electrical" at bounding box center [307, 260] width 134 height 21
type input "Electrical"
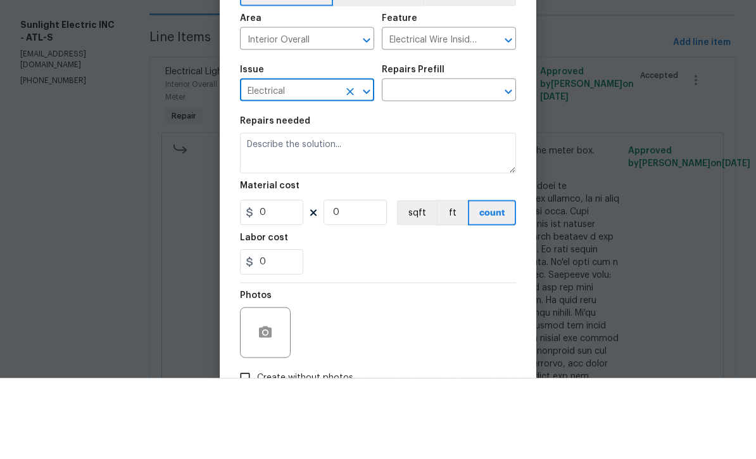
click at [401, 162] on input "text" at bounding box center [431, 172] width 99 height 20
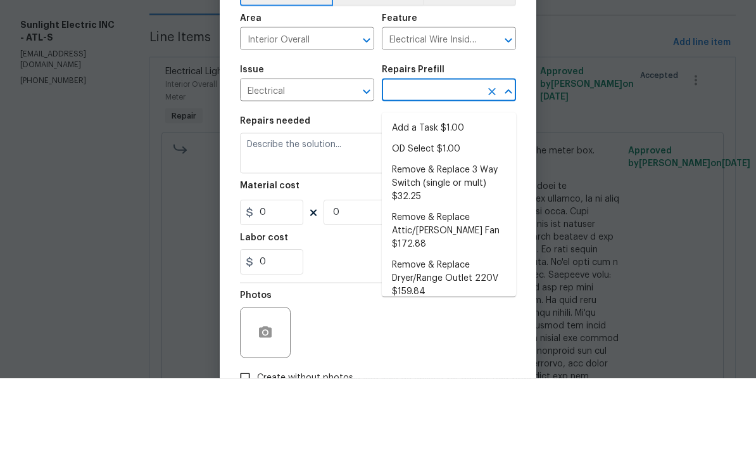
click at [418, 198] on li "Add a Task $1.00" at bounding box center [449, 208] width 134 height 21
type input "Add a Task $1.00"
type textarea "HPM to detail"
type input "1"
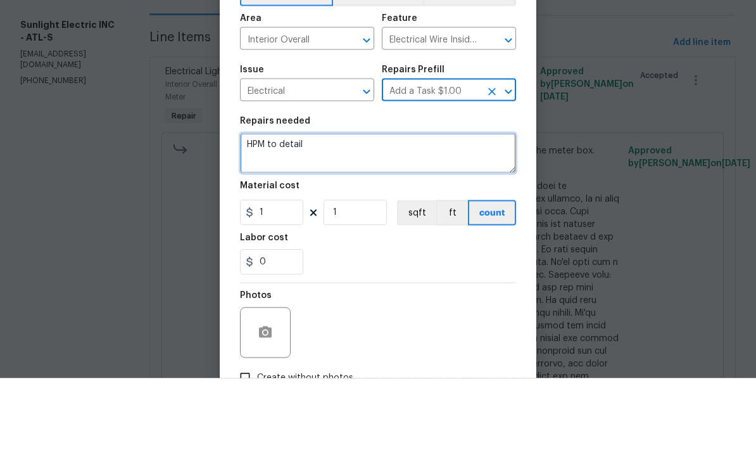
click at [324, 213] on textarea "HPM to detail" at bounding box center [378, 233] width 276 height 41
click at [262, 213] on textarea "HPM to detail" at bounding box center [378, 233] width 276 height 41
paste textarea "John Badiei (Sunlight Electric) 10/01/2025 1:22 PM Response Requested Date of S…"
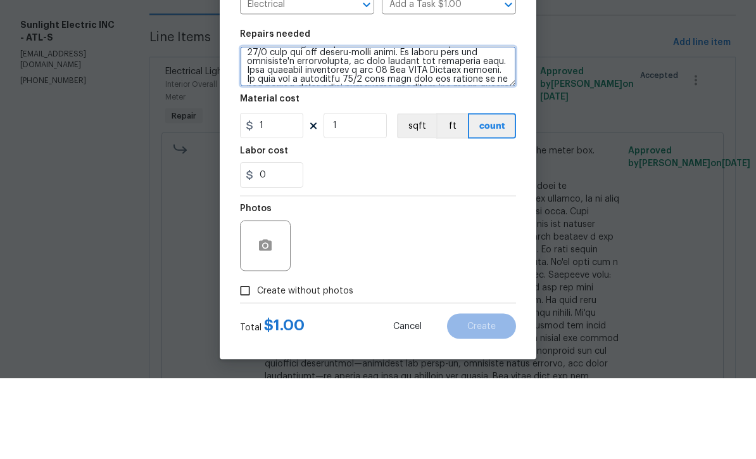
scroll to position [89, 0]
type textarea "HPM to detail John Badiei (Sunlight Electric) 10/01/2025 1:22 PM Response Reque…"
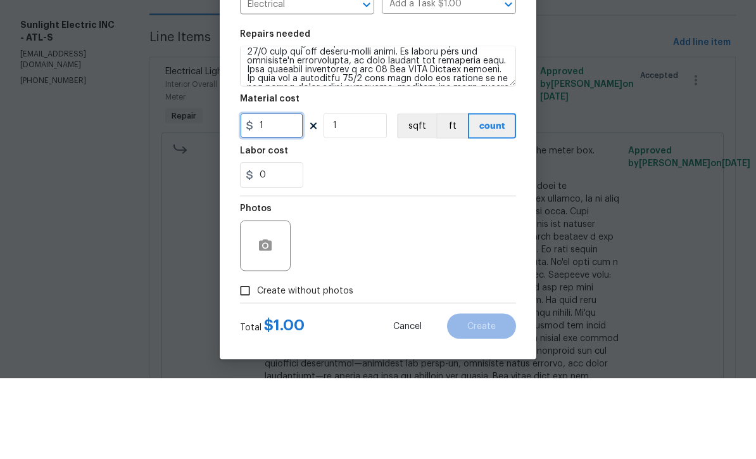
click at [270, 194] on input "1" at bounding box center [271, 206] width 63 height 25
type input "915"
click at [341, 227] on div "Labor cost" at bounding box center [378, 235] width 276 height 16
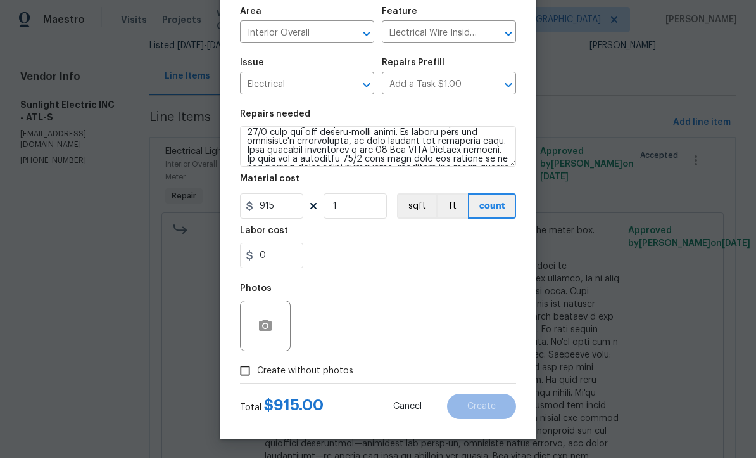
click at [244, 371] on input "Create without photos" at bounding box center [245, 371] width 24 height 24
checkbox input "true"
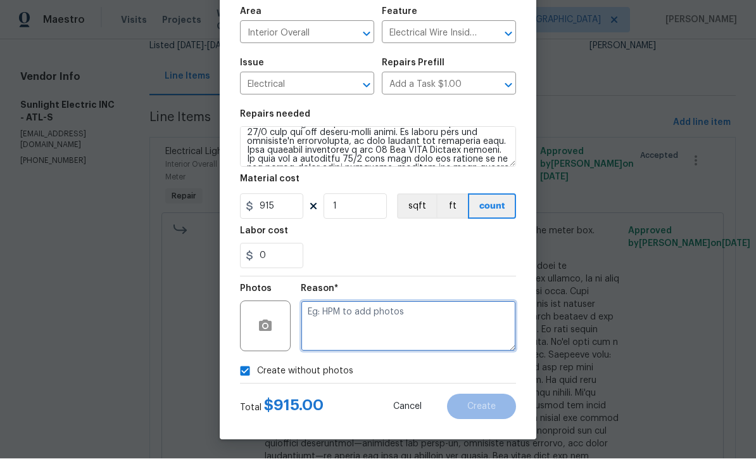
click at [310, 312] on textarea at bounding box center [408, 326] width 215 height 51
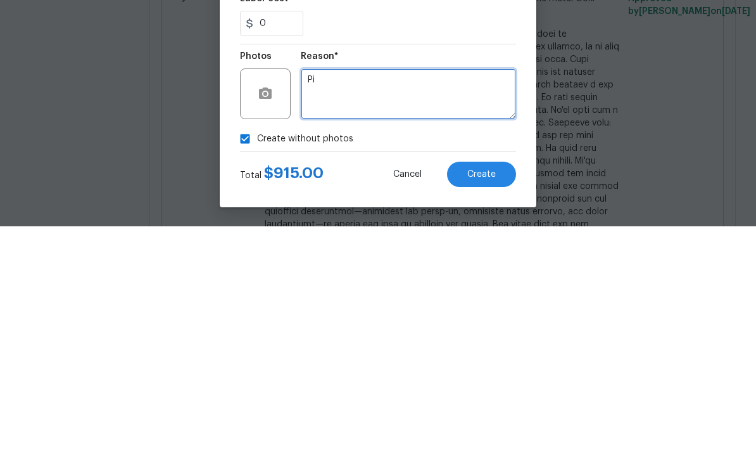
type textarea "P"
type textarea "R"
type textarea "County inspection requires"
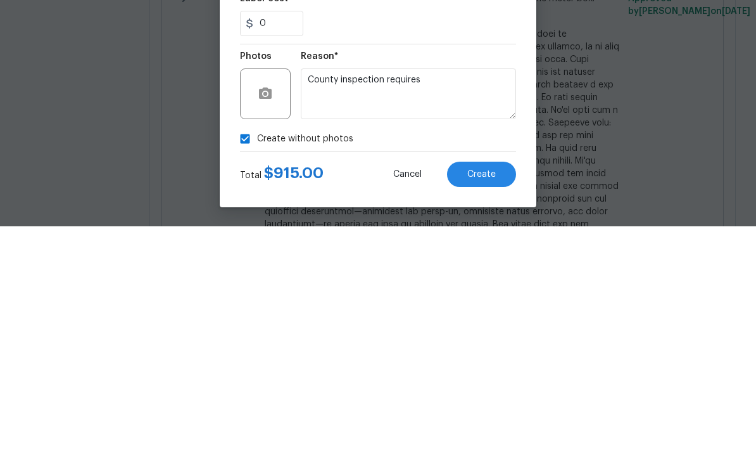
click at [480, 402] on span "Create" at bounding box center [481, 406] width 28 height 9
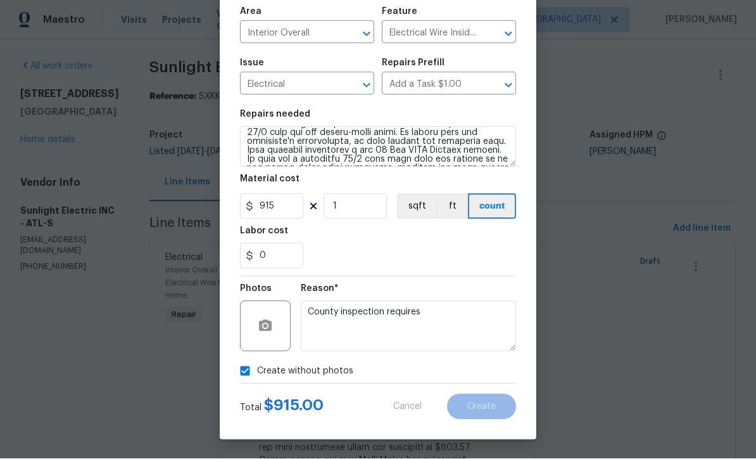
scroll to position [1, 0]
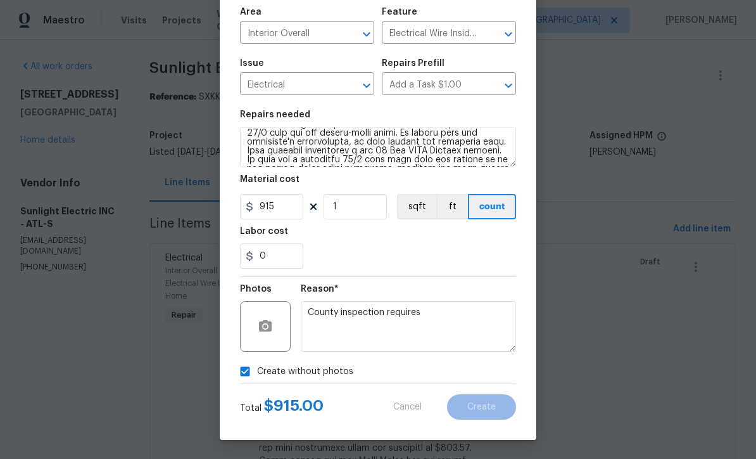
type input "0"
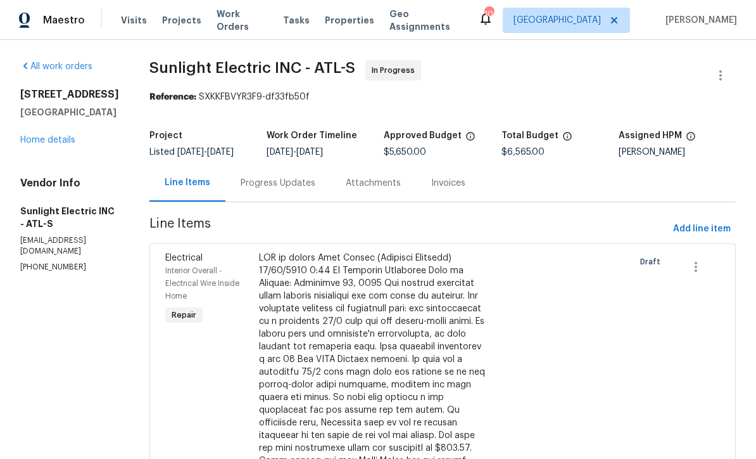
scroll to position [0, 0]
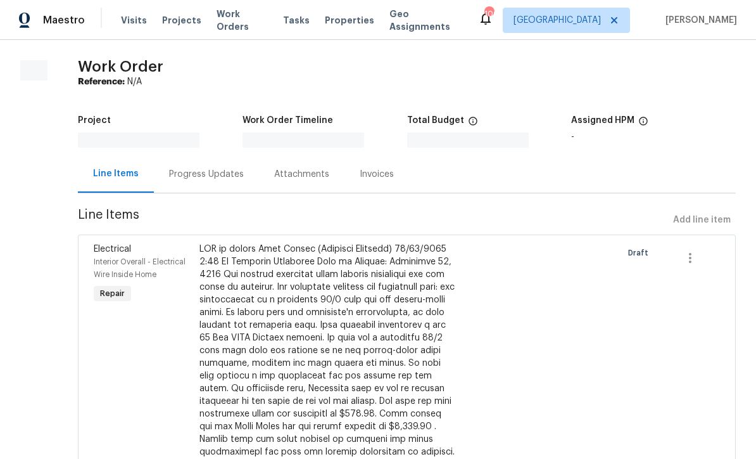
click at [110, 217] on span "Line Items" at bounding box center [373, 219] width 590 height 23
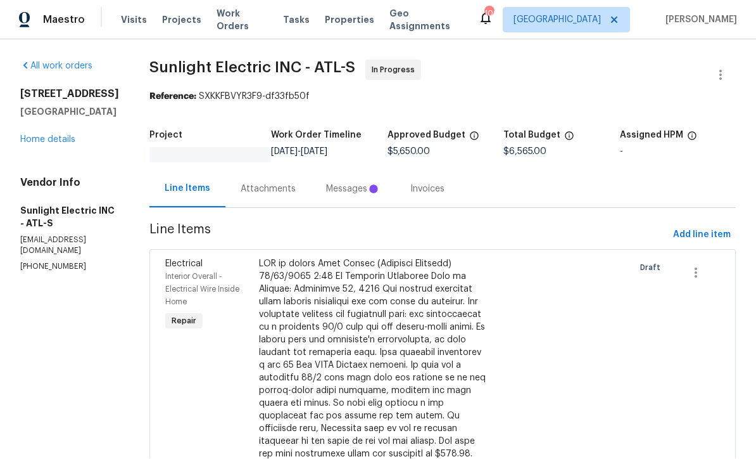
scroll to position [1, 0]
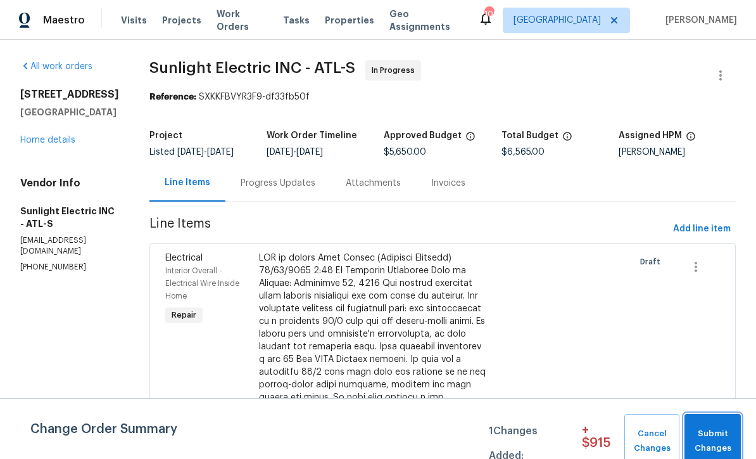
click at [713, 436] on span "Submit Changes" at bounding box center [713, 440] width 44 height 29
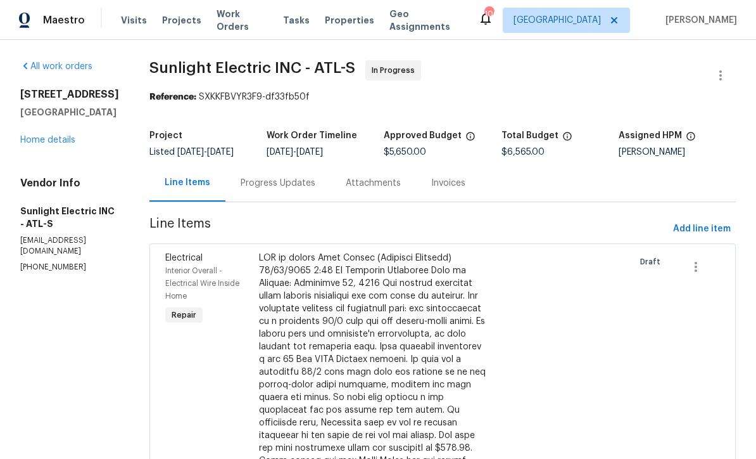
scroll to position [-1, 0]
click at [46, 139] on link "Home details" at bounding box center [47, 140] width 55 height 9
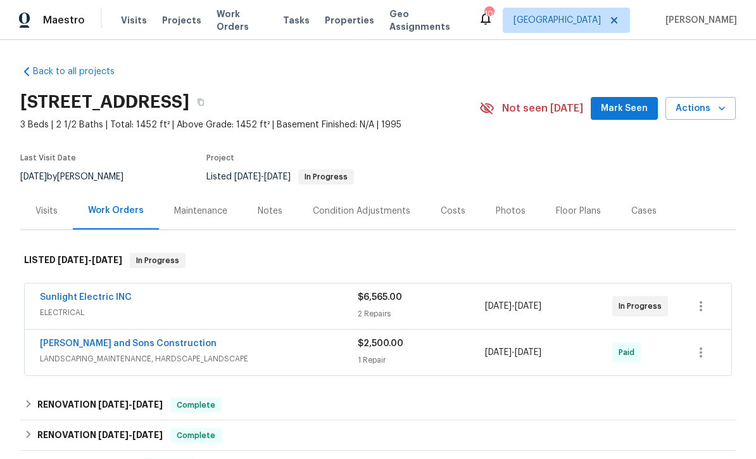
click at [83, 298] on link "Sunlight Electric INC" at bounding box center [86, 297] width 92 height 9
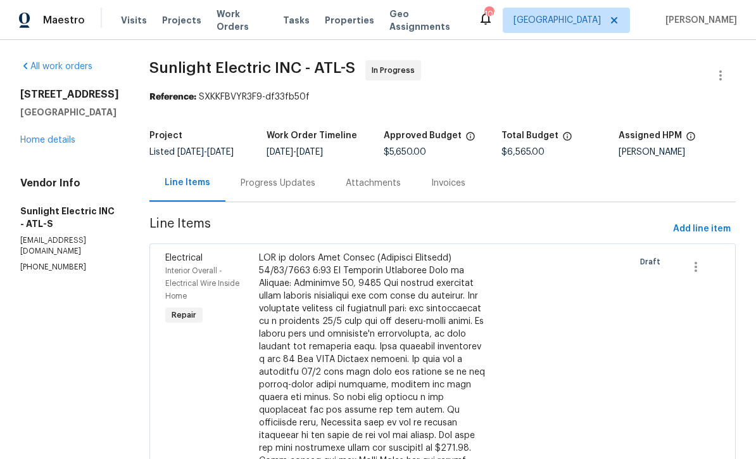
click at [278, 188] on div "Progress Updates" at bounding box center [278, 183] width 75 height 13
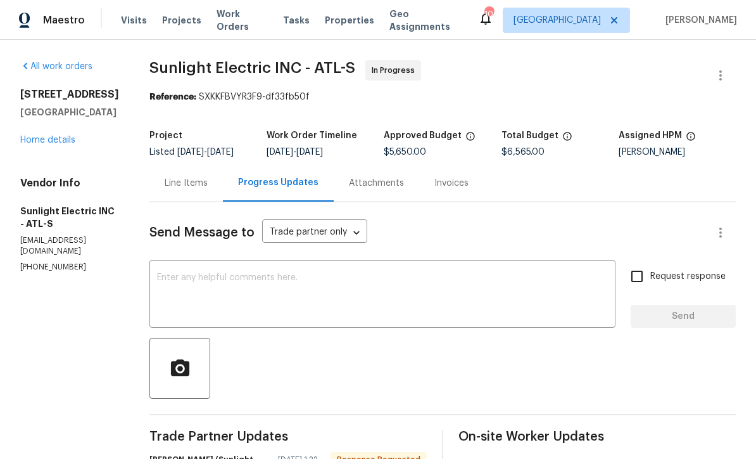
click at [261, 286] on textarea at bounding box center [382, 295] width 451 height 44
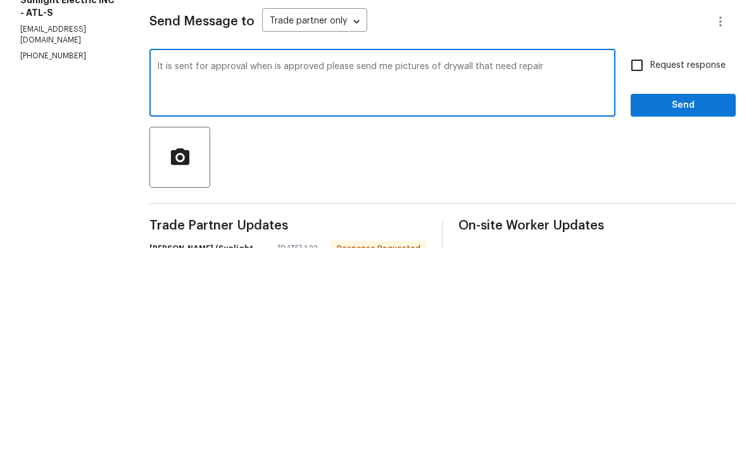
type textarea "It is sent for approval when is approved please send me pictures of drywall tha…"
click at [636, 263] on input "Request response" at bounding box center [637, 276] width 27 height 27
checkbox input "true"
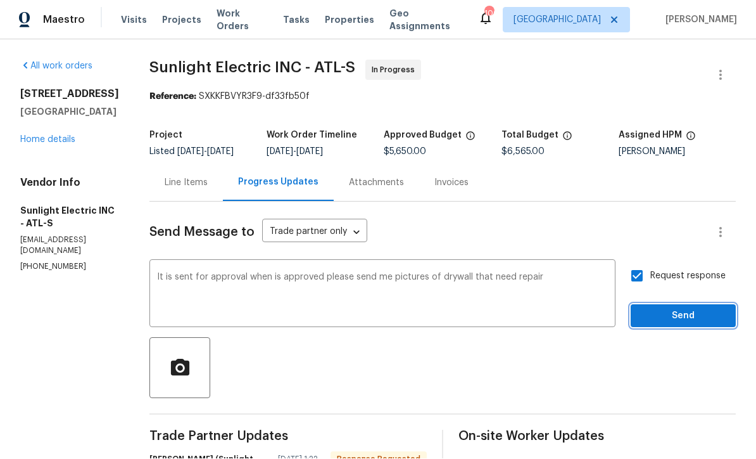
click at [665, 308] on span "Send" at bounding box center [683, 316] width 85 height 16
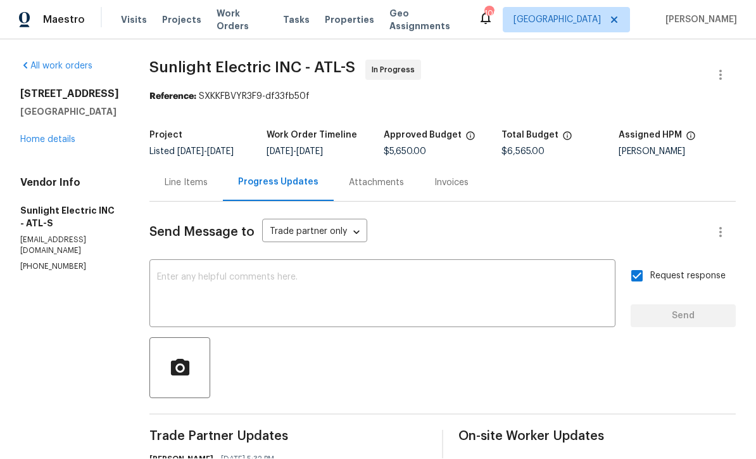
scroll to position [0, 0]
